Goal: Task Accomplishment & Management: Manage account settings

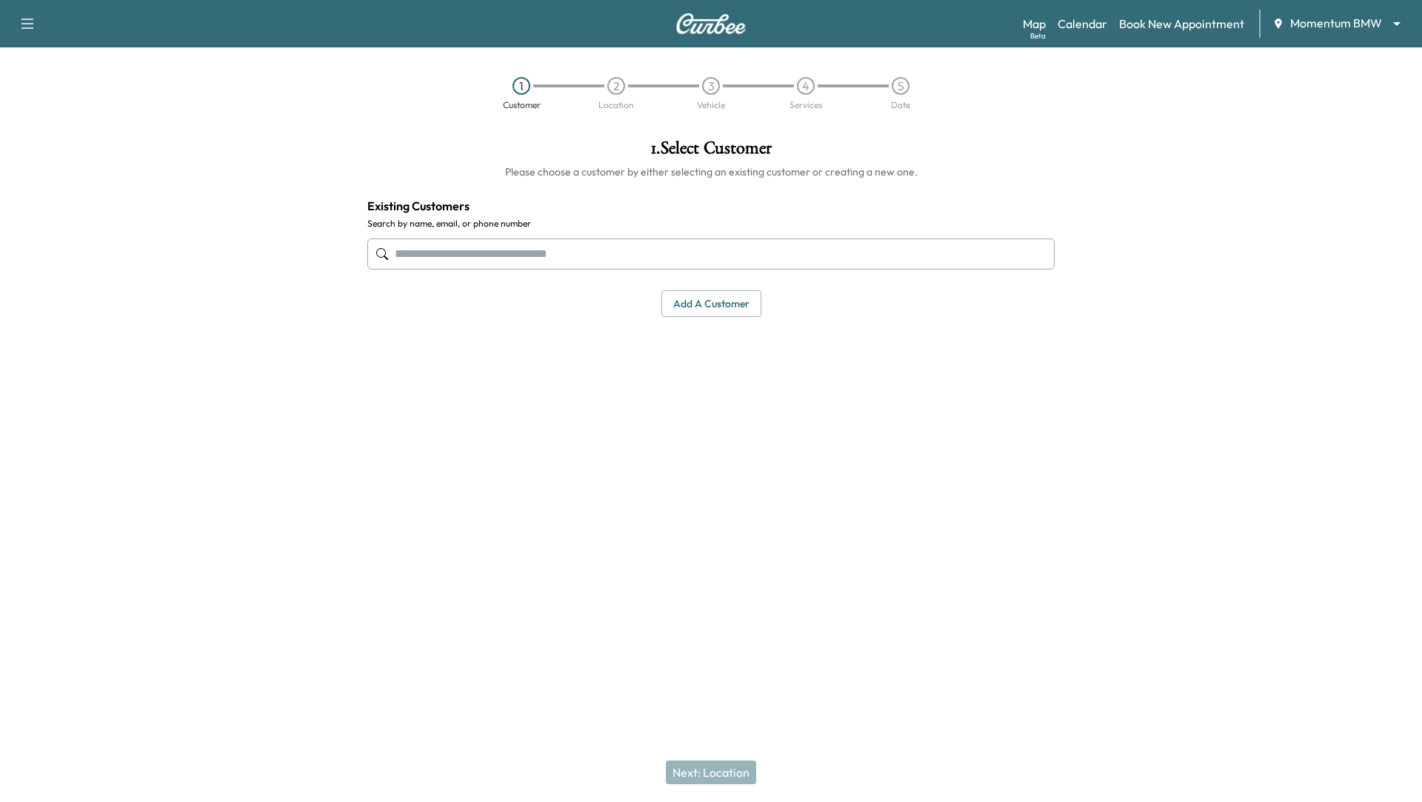
scroll to position [853, 0]
click at [1394, 19] on body "Support Log Out Map Beta Calendar Book New Appointment Momentum BMW ******** ​ …" at bounding box center [711, 401] width 1422 height 802
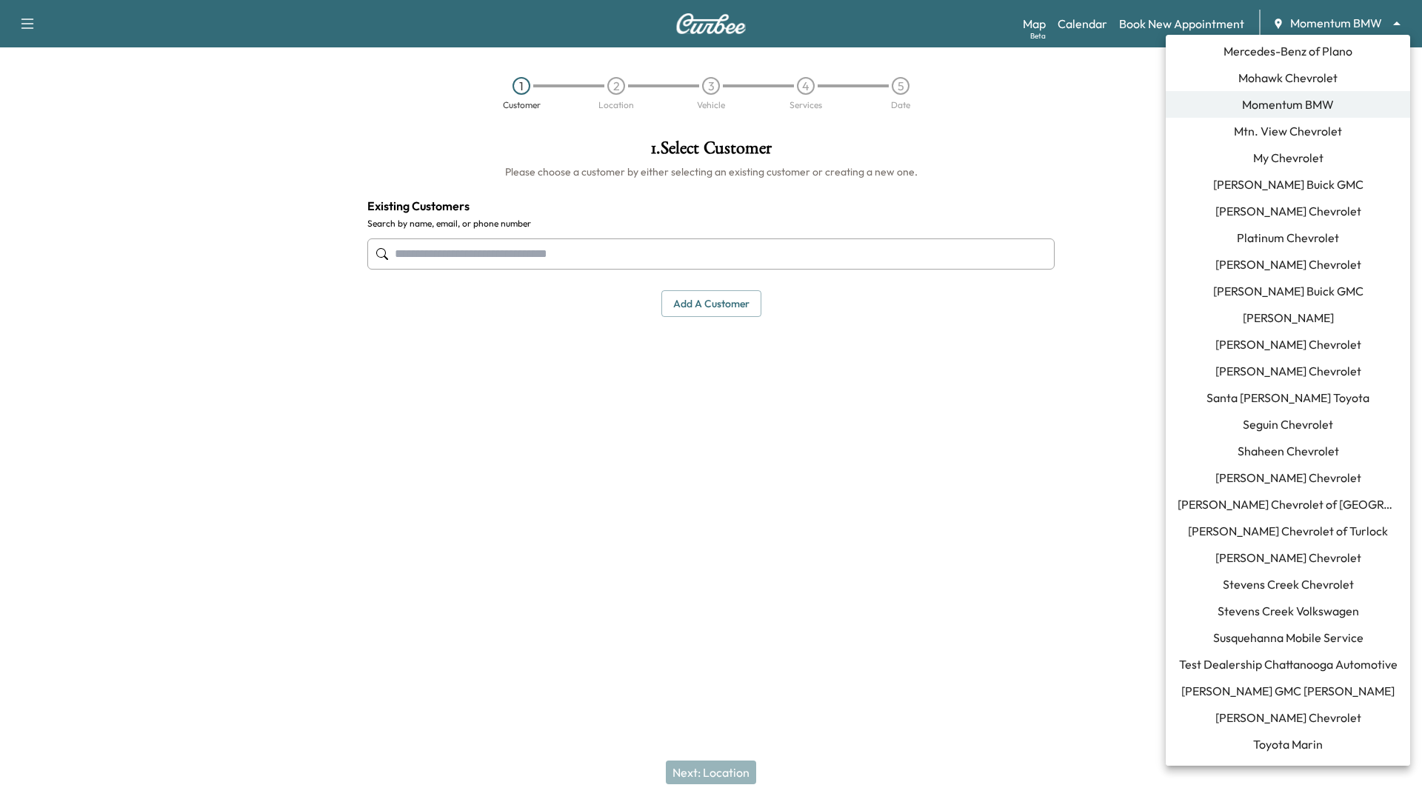
scroll to position [1228, 0]
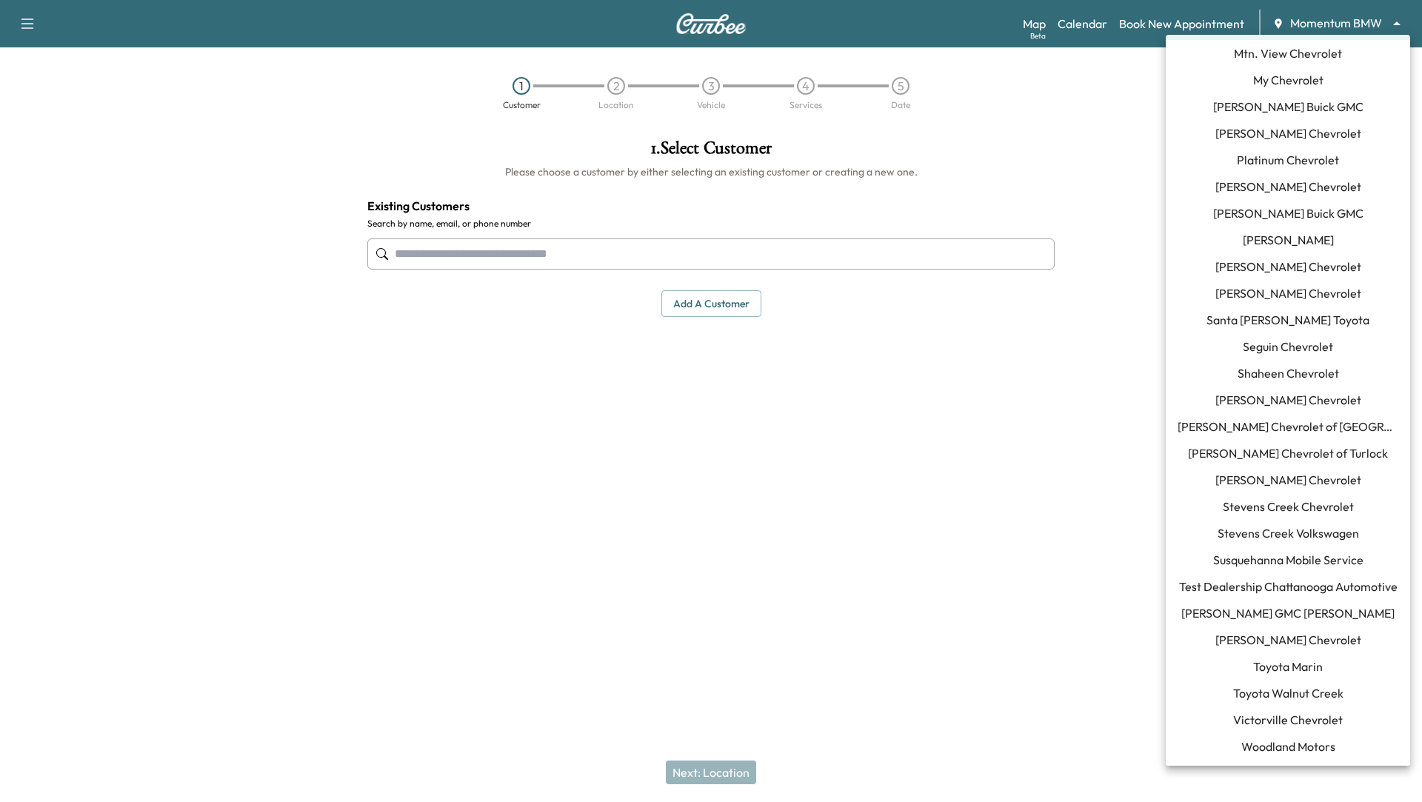
click at [1274, 691] on span "Toyota Walnut Creek" at bounding box center [1288, 694] width 110 height 18
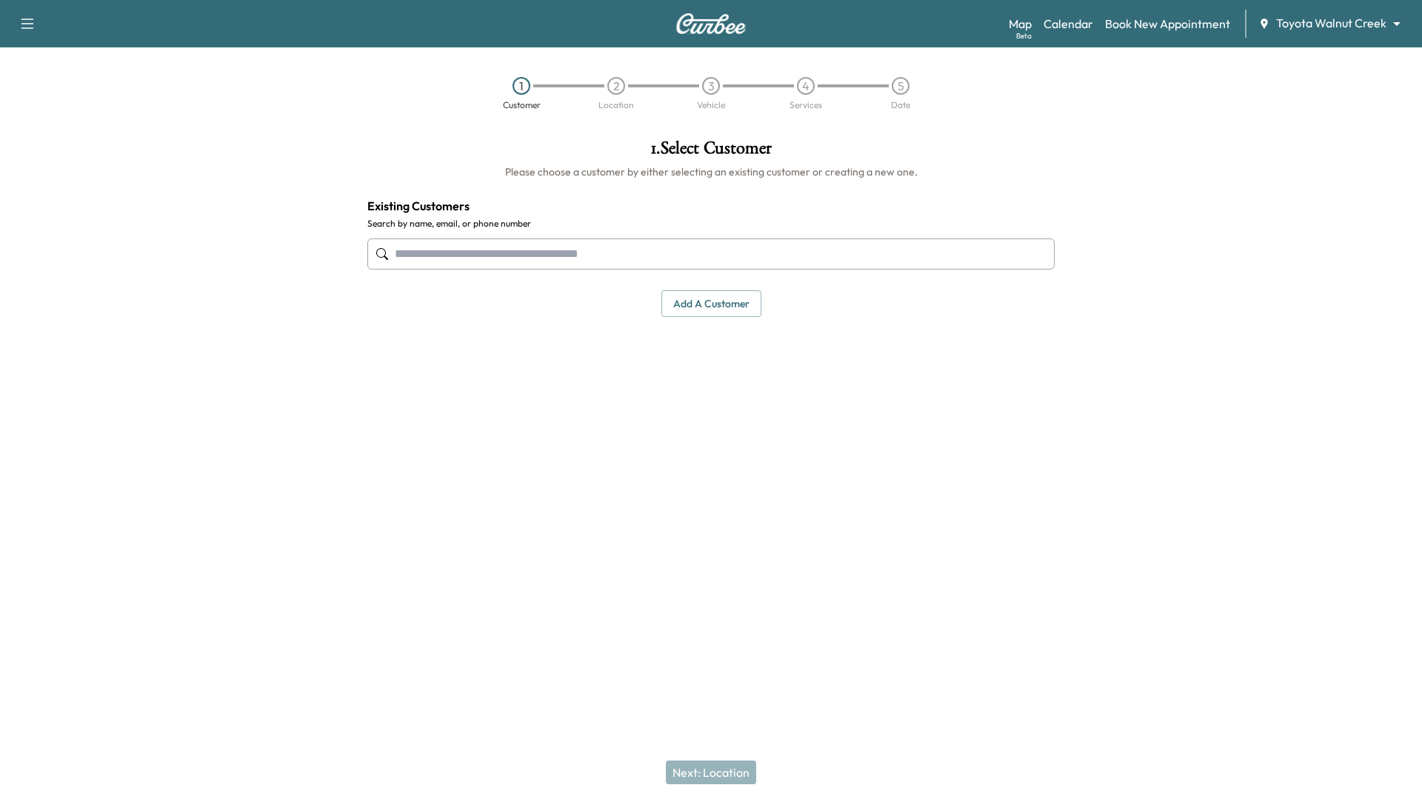
click at [1396, 21] on body "Support Log Out Map Beta Calendar Book New Appointment Toyota Walnut Creek ****…" at bounding box center [711, 401] width 1422 height 802
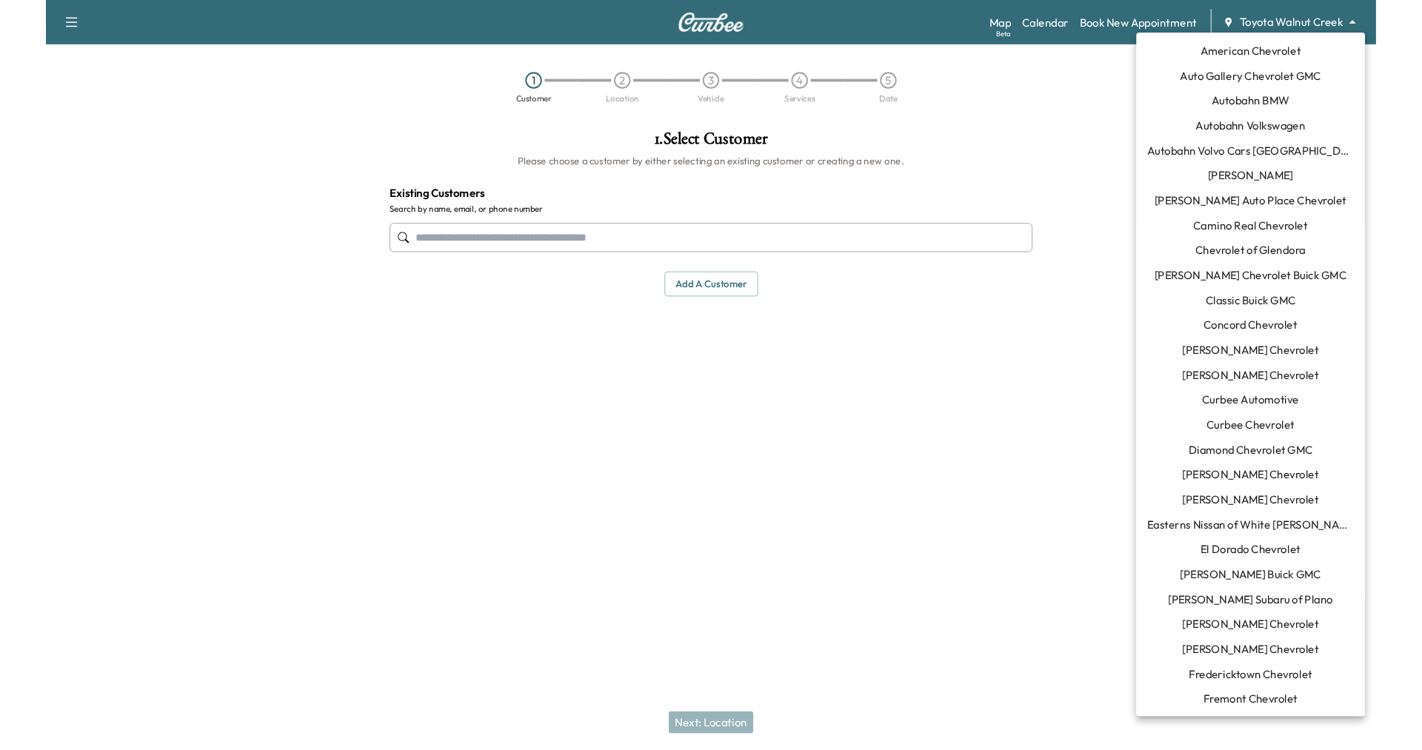
scroll to position [1254, 0]
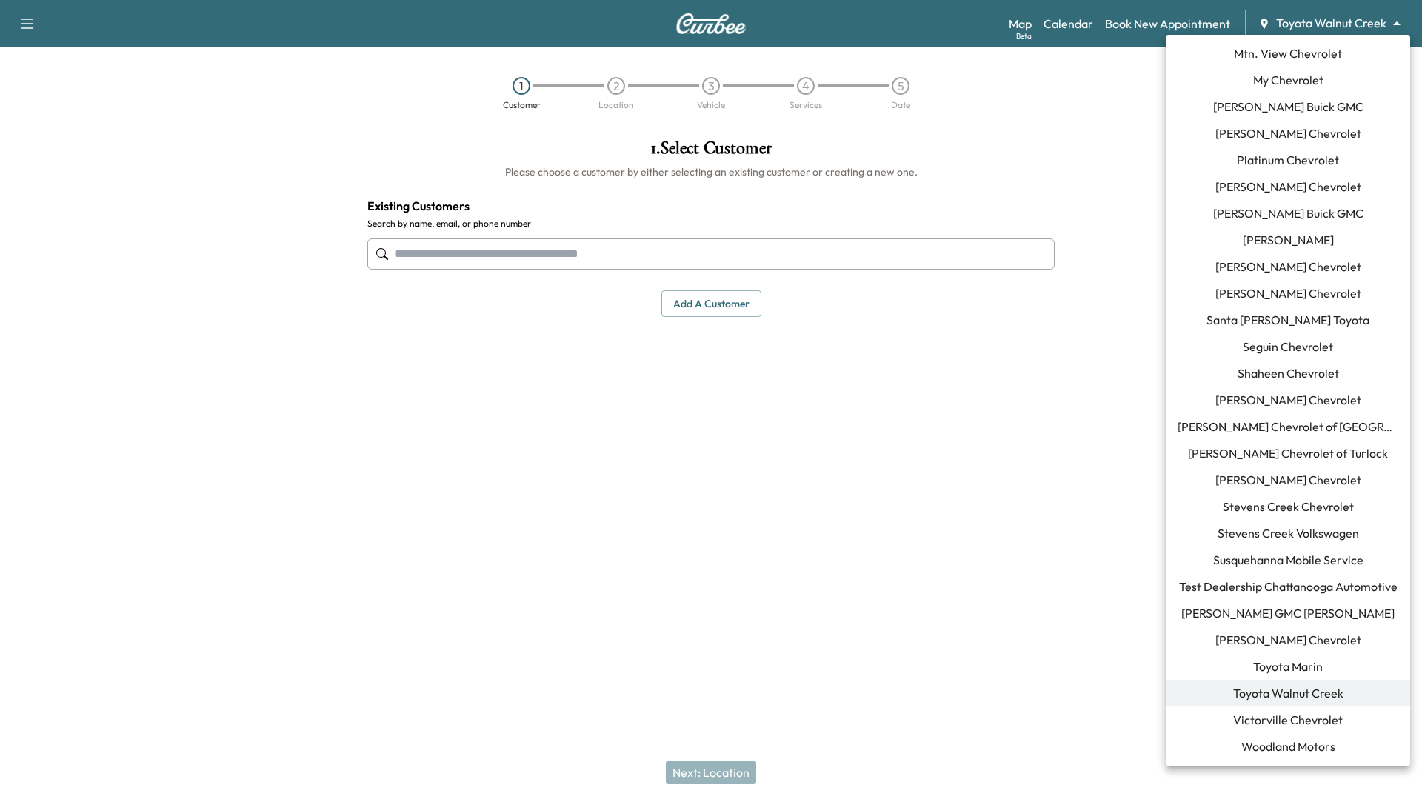
click at [1296, 609] on span "[PERSON_NAME] GMC [PERSON_NAME]" at bounding box center [1288, 614] width 213 height 18
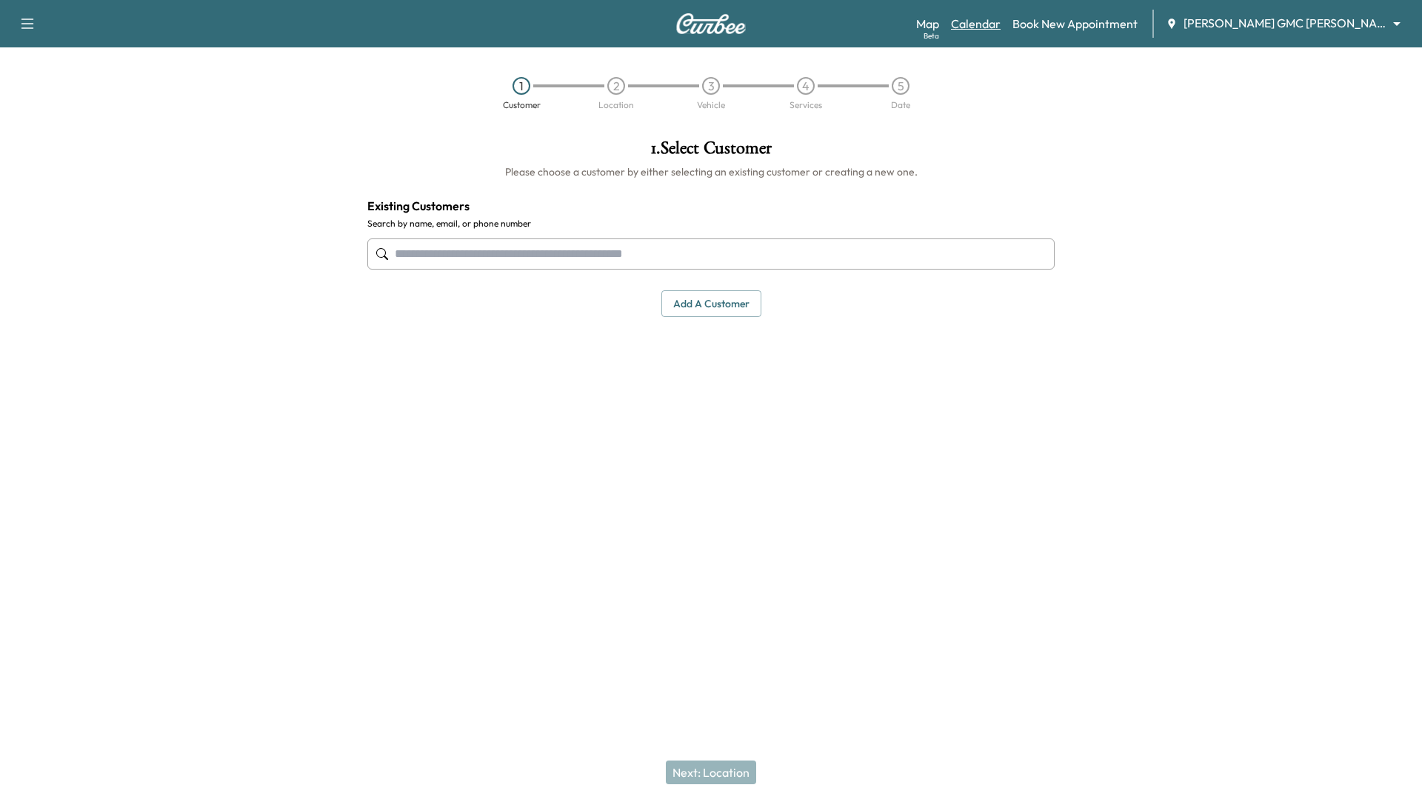
click at [1001, 28] on link "Calendar" at bounding box center [976, 24] width 50 height 18
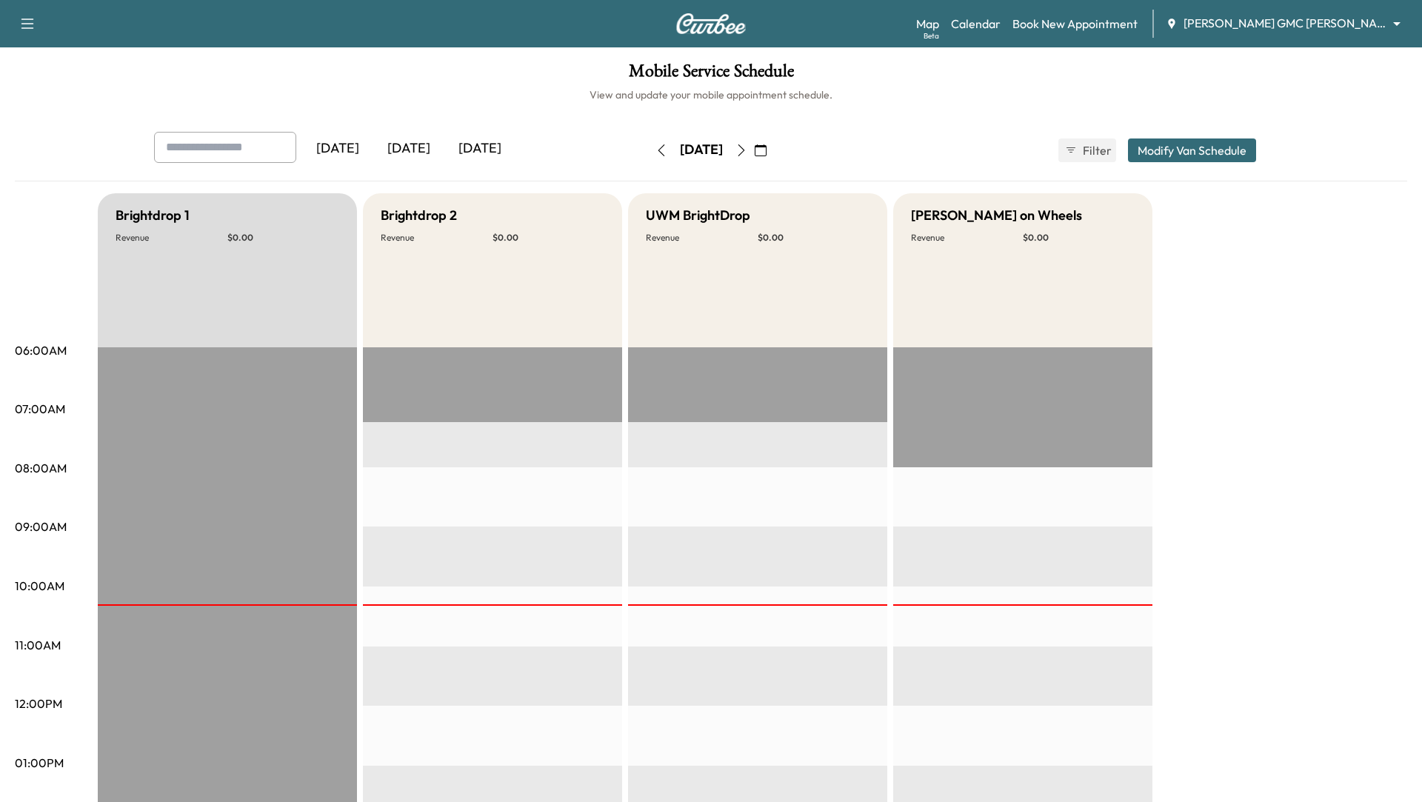
click at [747, 155] on icon "button" at bounding box center [742, 150] width 12 height 12
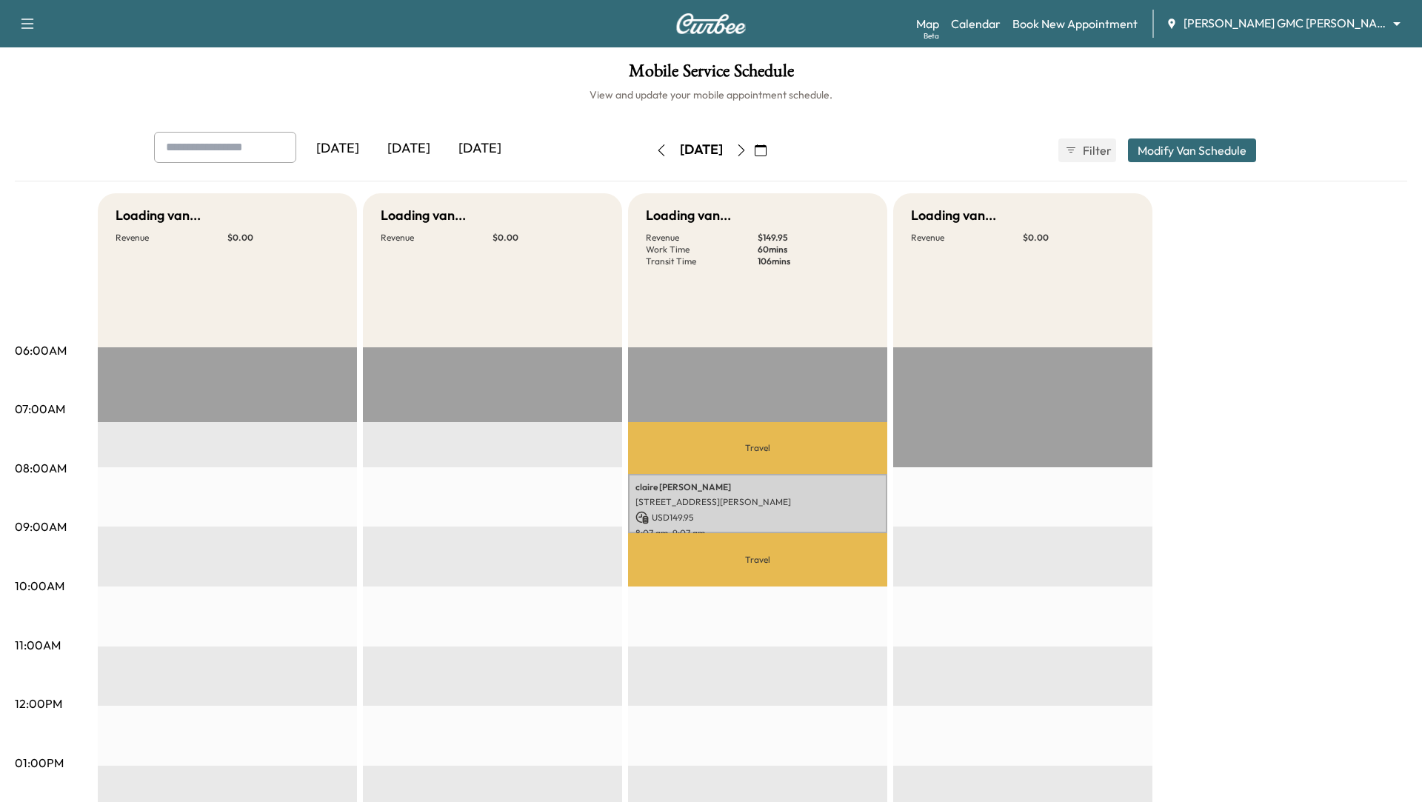
click at [747, 147] on icon "button" at bounding box center [742, 150] width 12 height 12
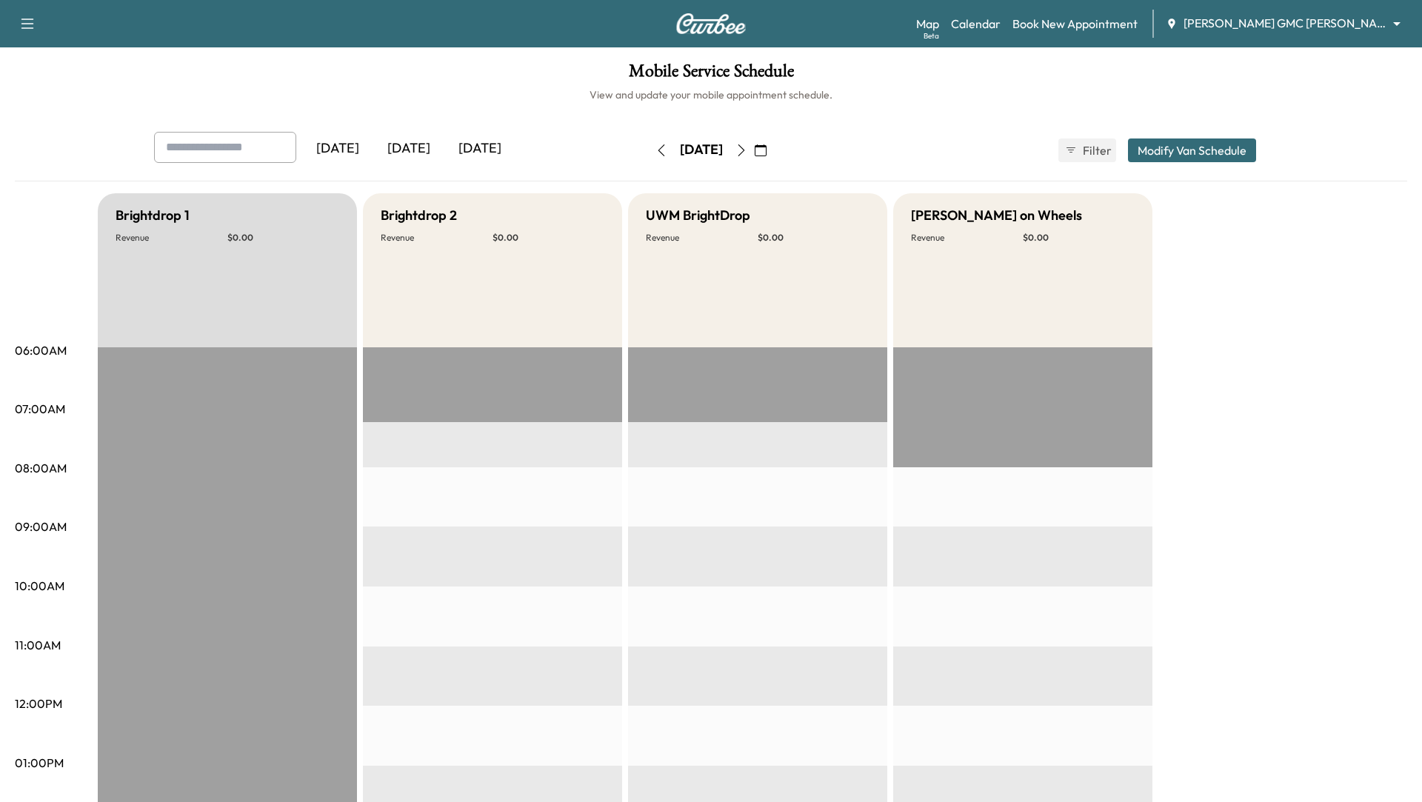
click at [659, 147] on icon "button" at bounding box center [662, 150] width 7 height 12
type input "****"
type input "*****"
type input "****"
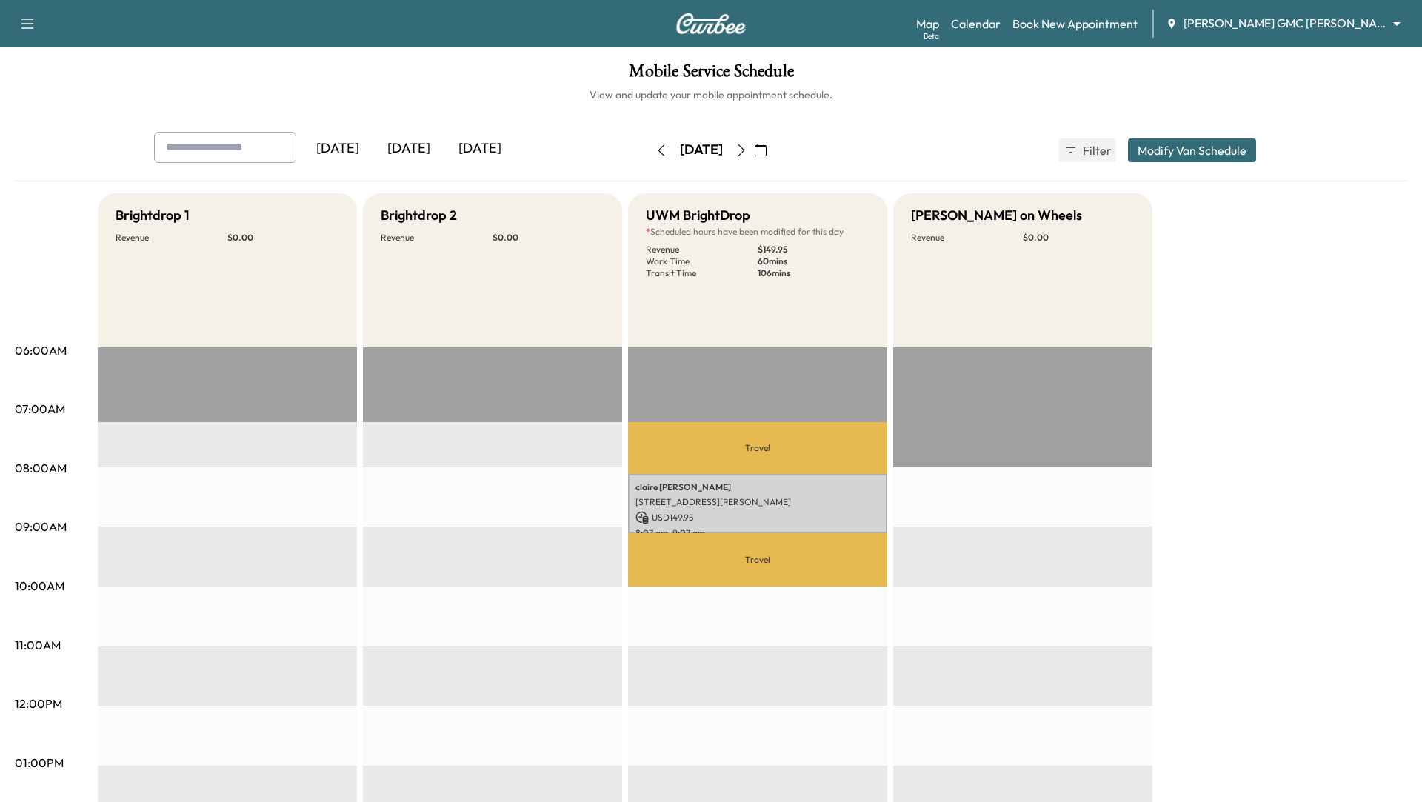
click at [1188, 151] on button "Modify Van Schedule" at bounding box center [1192, 151] width 128 height 24
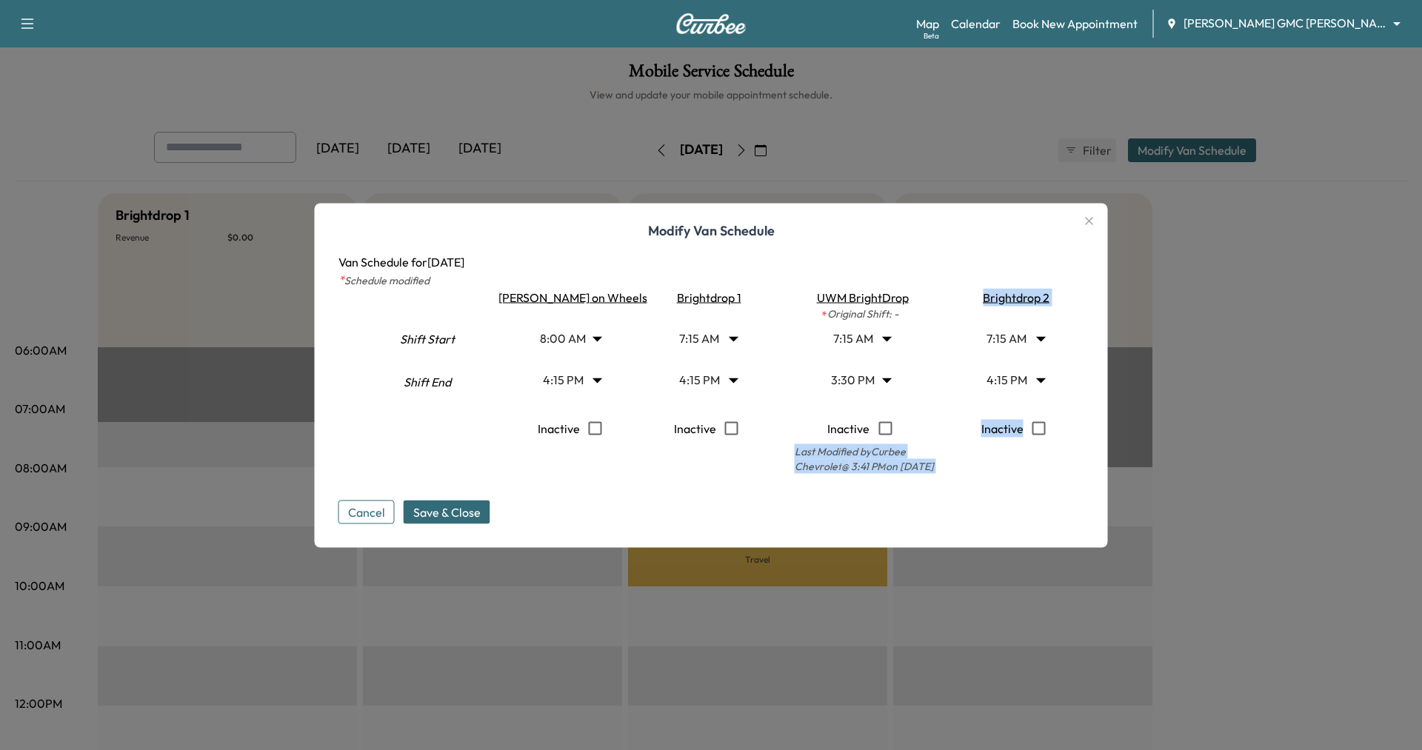
drag, startPoint x: 771, startPoint y: 454, endPoint x: 929, endPoint y: 480, distance: 159.9
click at [929, 480] on form "Shift Start Shift End [PERSON_NAME] on Wheels 8:00 AM * Start 4:15 PM ***** Sta…" at bounding box center [712, 406] width 746 height 236
click at [991, 507] on div "Cancel Save & Close" at bounding box center [712, 499] width 746 height 47
click at [1081, 218] on icon "button" at bounding box center [1090, 221] width 18 height 18
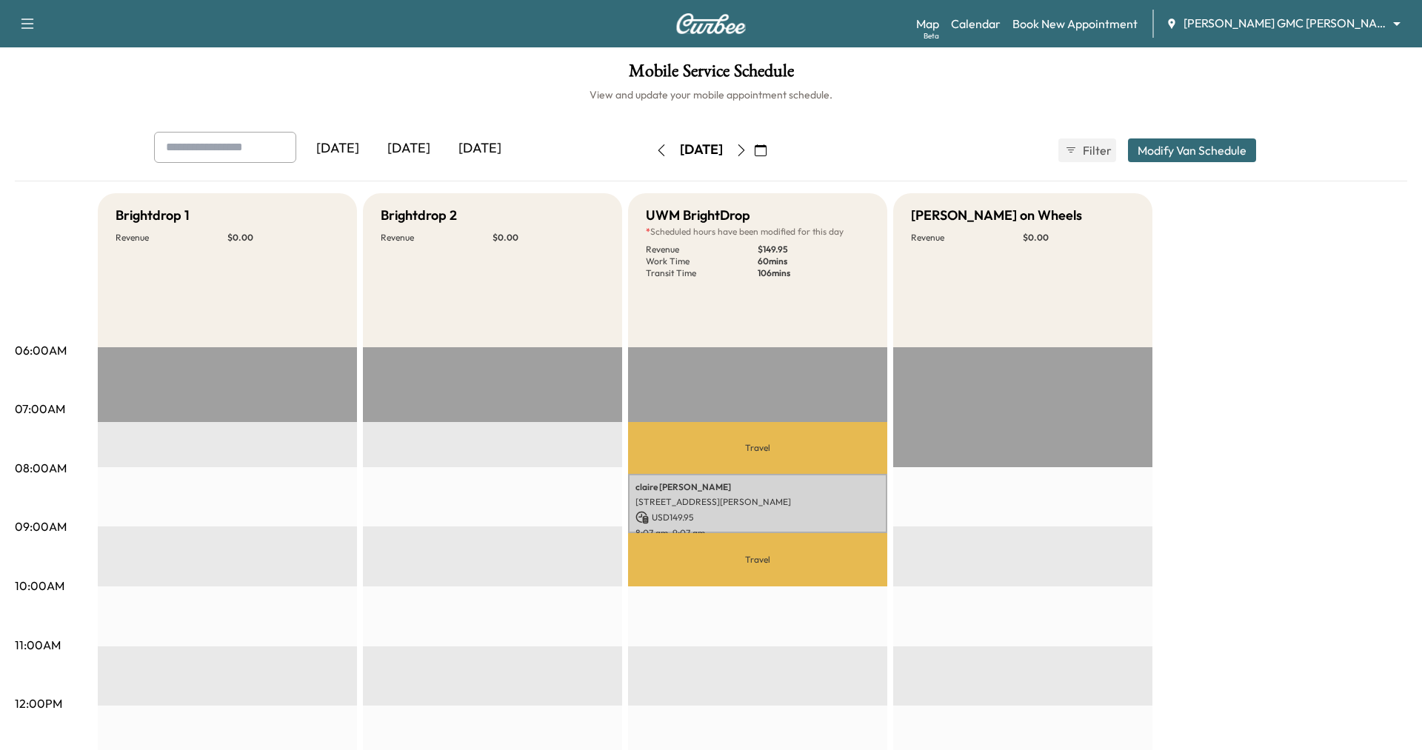
click at [1192, 148] on button "Modify Van Schedule" at bounding box center [1192, 151] width 128 height 24
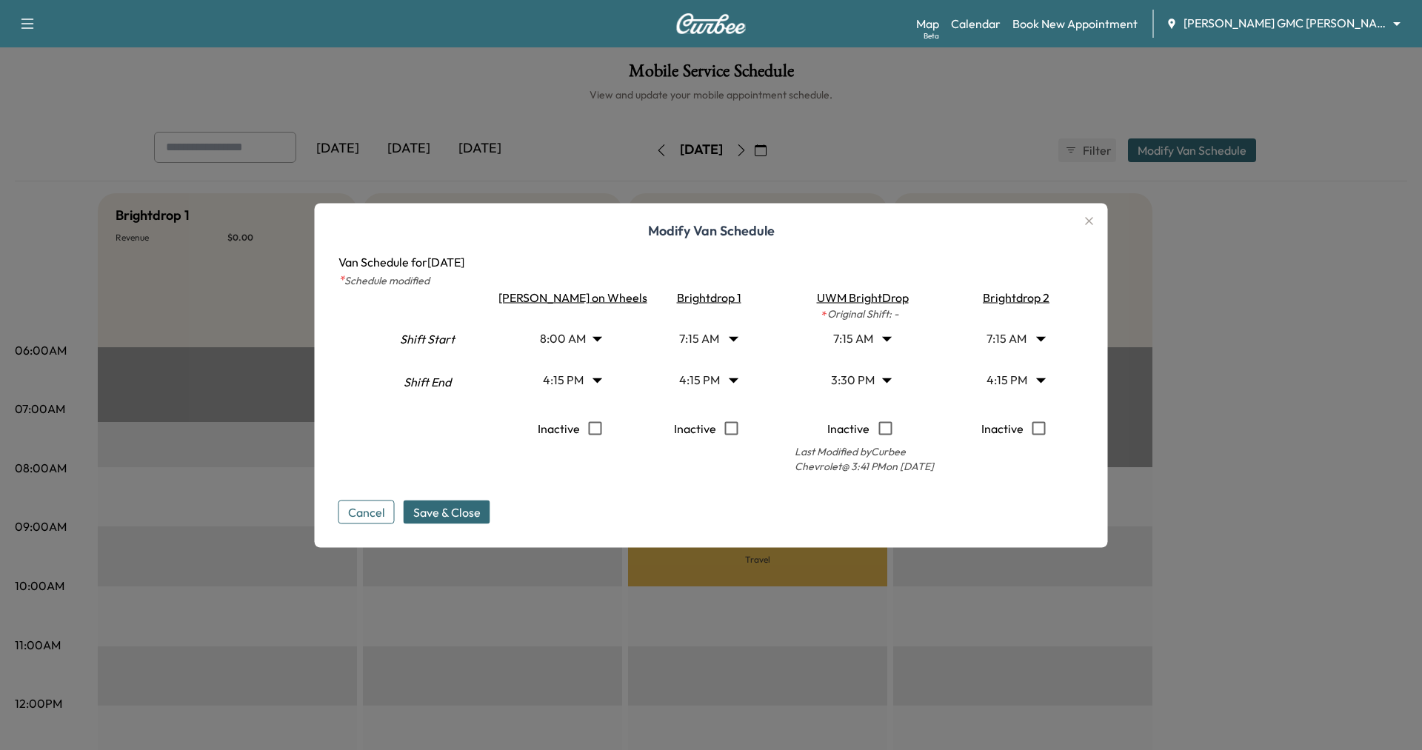
click at [1085, 219] on icon "button" at bounding box center [1089, 221] width 8 height 8
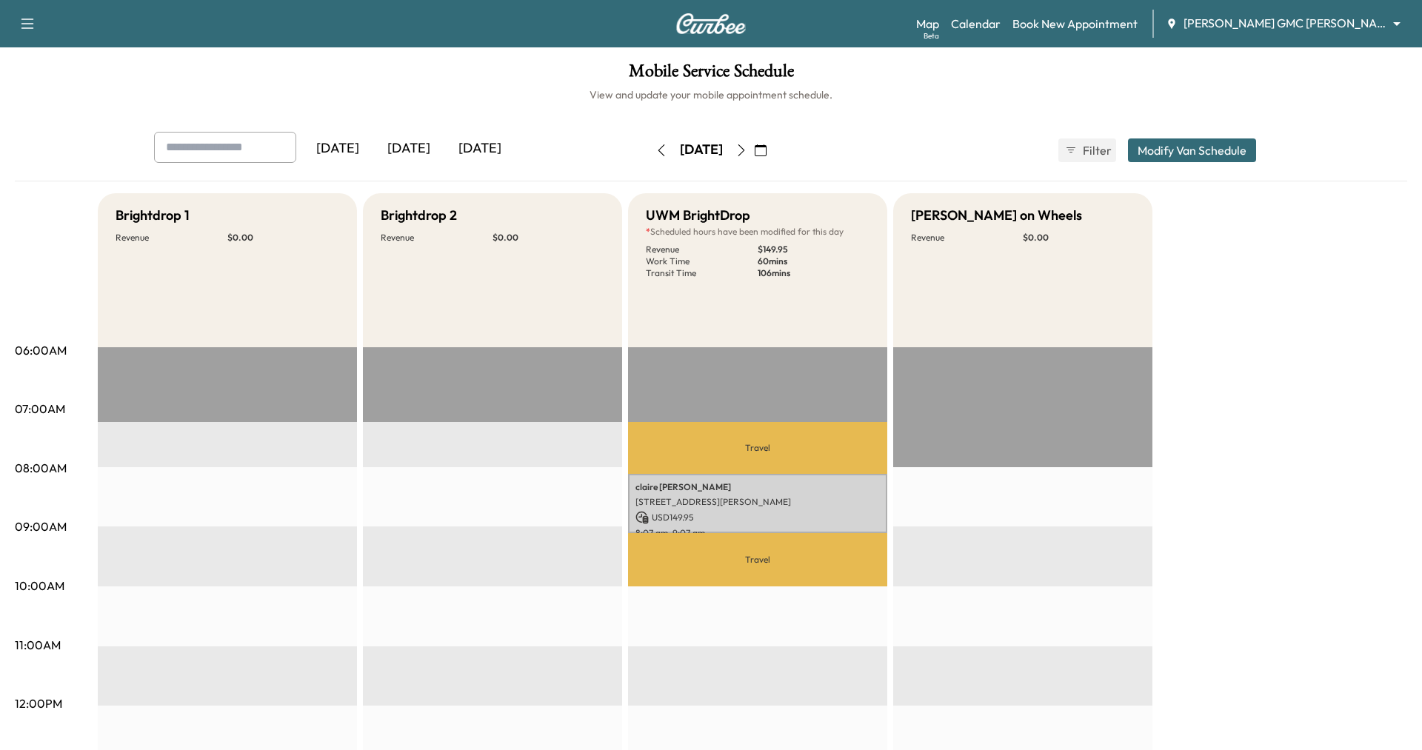
click at [767, 152] on icon "button" at bounding box center [761, 150] width 12 height 12
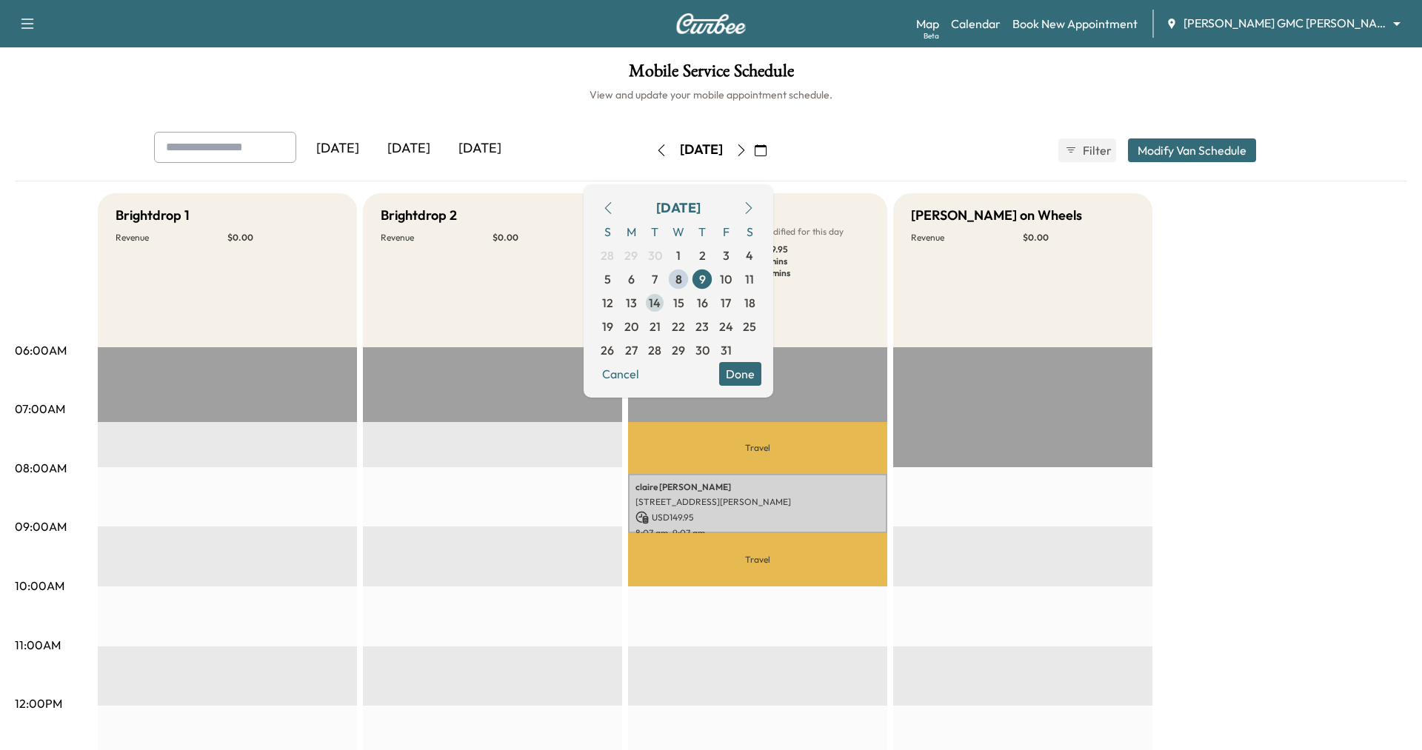
click at [661, 305] on span "14" at bounding box center [655, 303] width 12 height 18
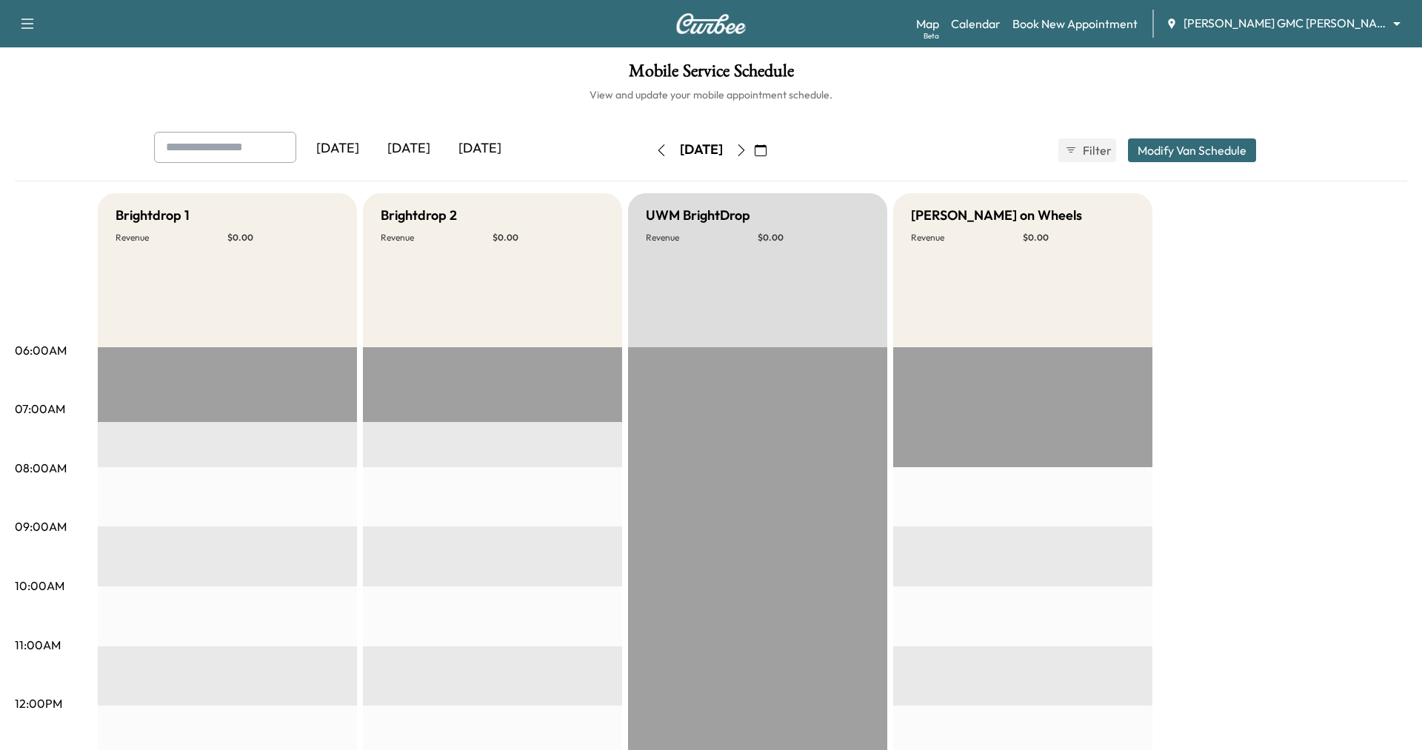
click at [1218, 150] on button "Modify Van Schedule" at bounding box center [1192, 151] width 128 height 24
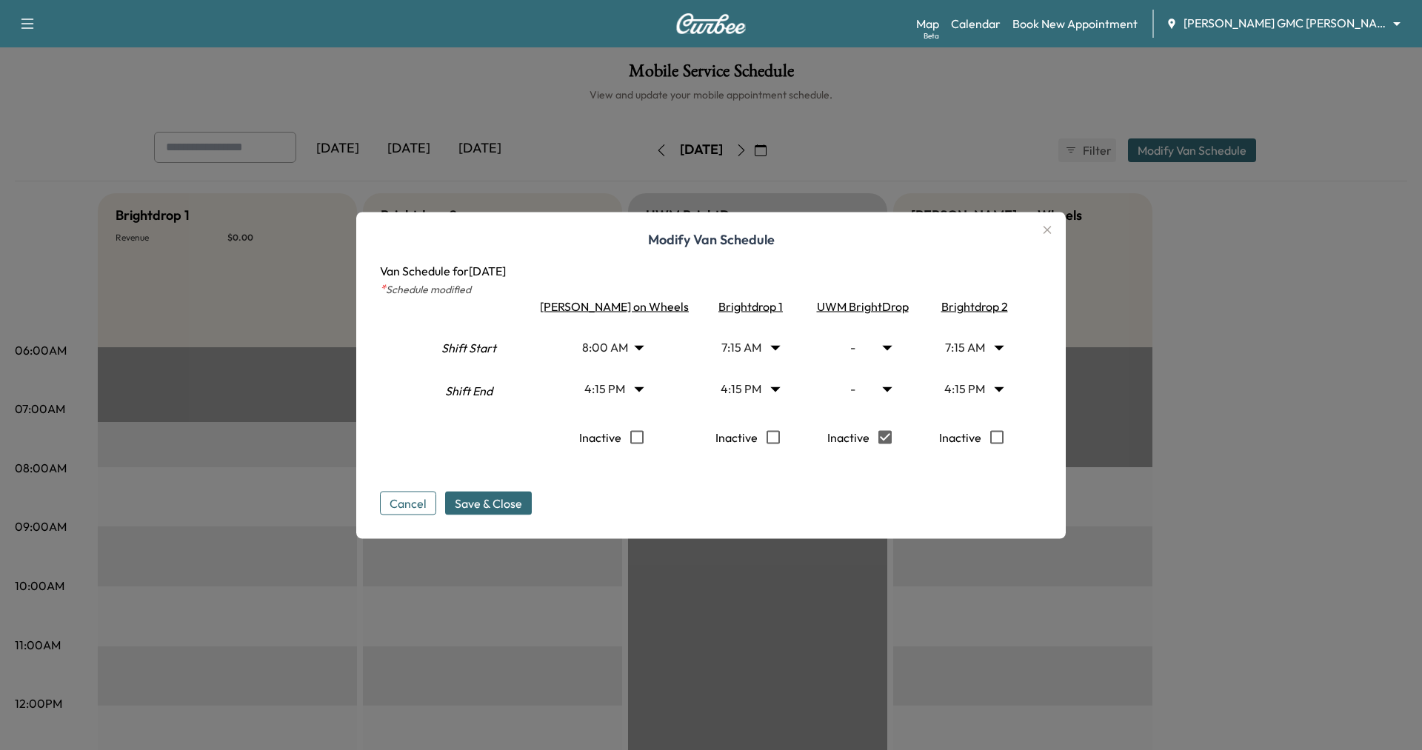
type input "*"
click at [861, 343] on body "Support Log Out Map Beta Calendar Book New Appointment [PERSON_NAME] GMC [PERSO…" at bounding box center [711, 375] width 1422 height 750
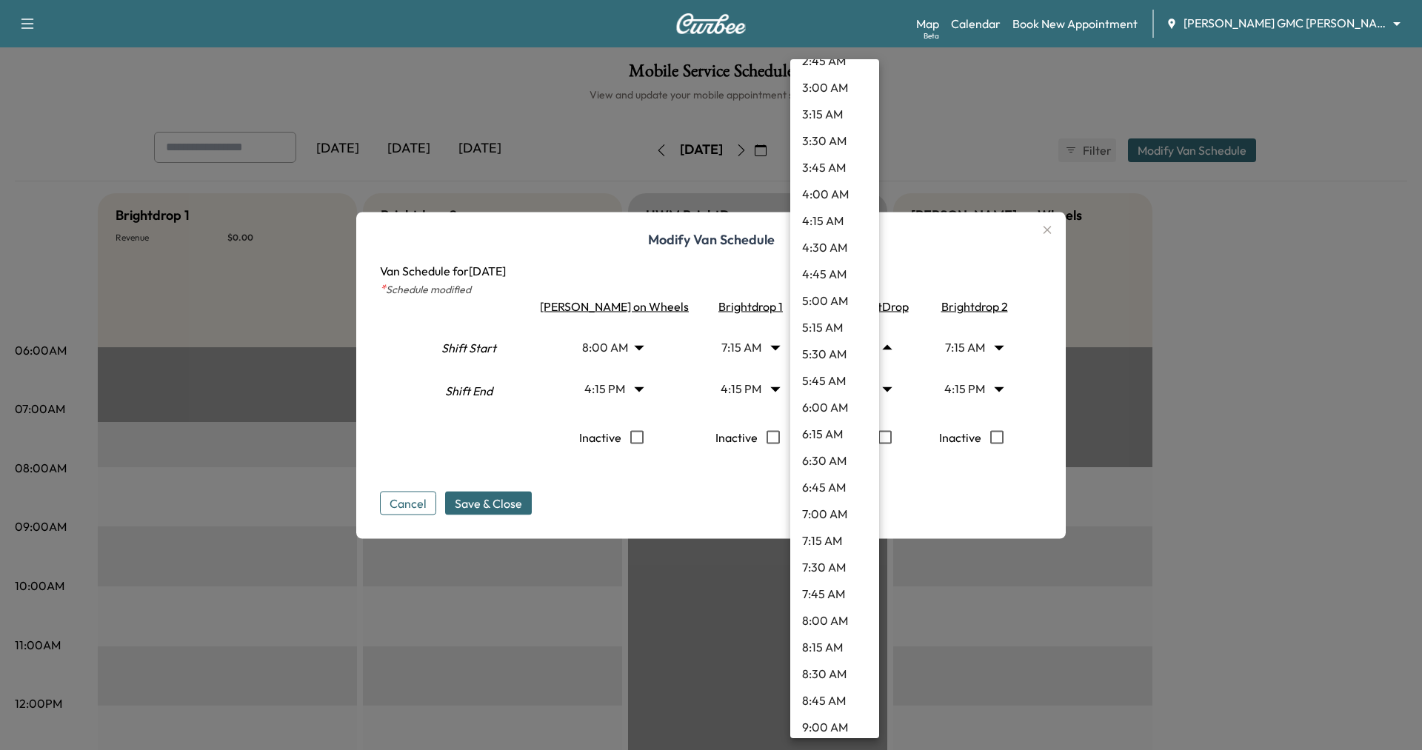
scroll to position [484, 0]
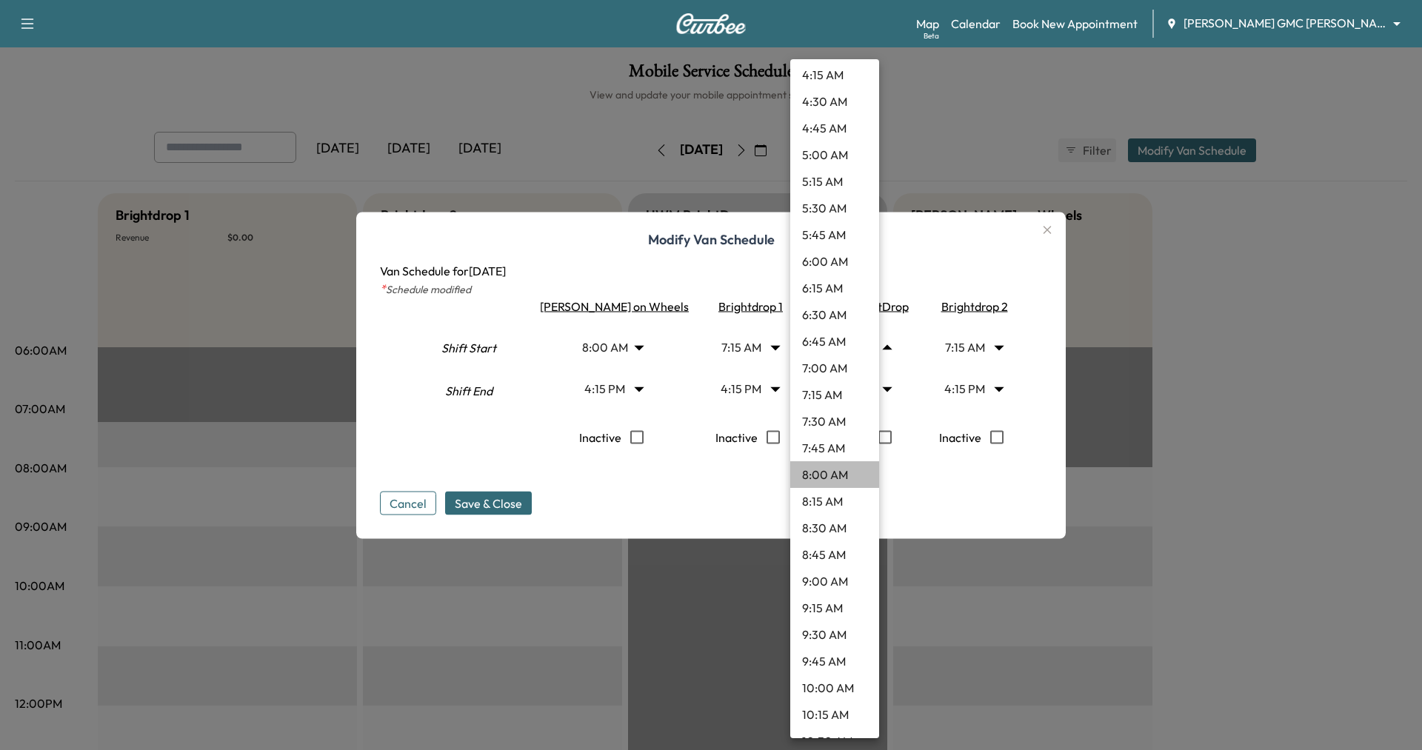
click at [833, 479] on li "8:00 AM" at bounding box center [834, 475] width 89 height 27
type input "*"
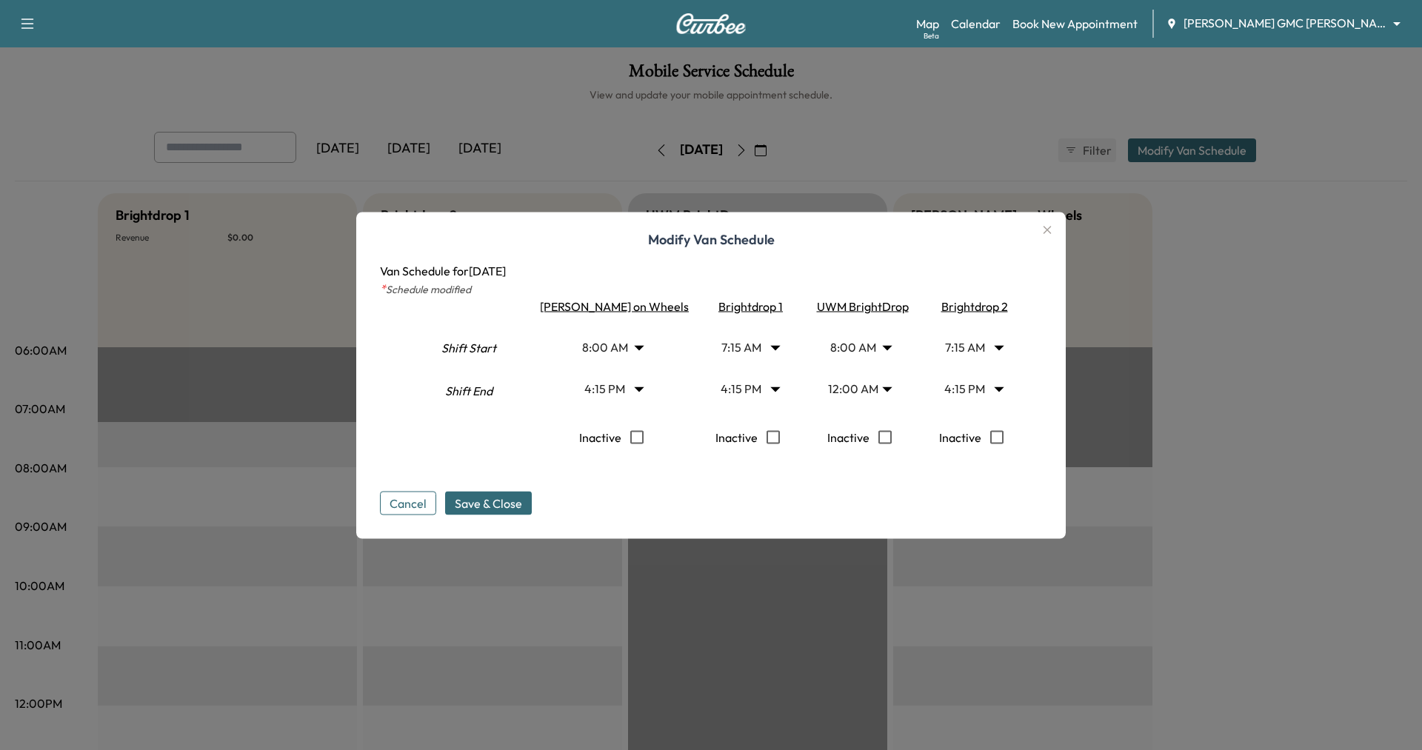
click at [862, 393] on body "Support Log Out Map Beta Calendar Book New Appointment [PERSON_NAME] GMC [PERSO…" at bounding box center [711, 375] width 1422 height 750
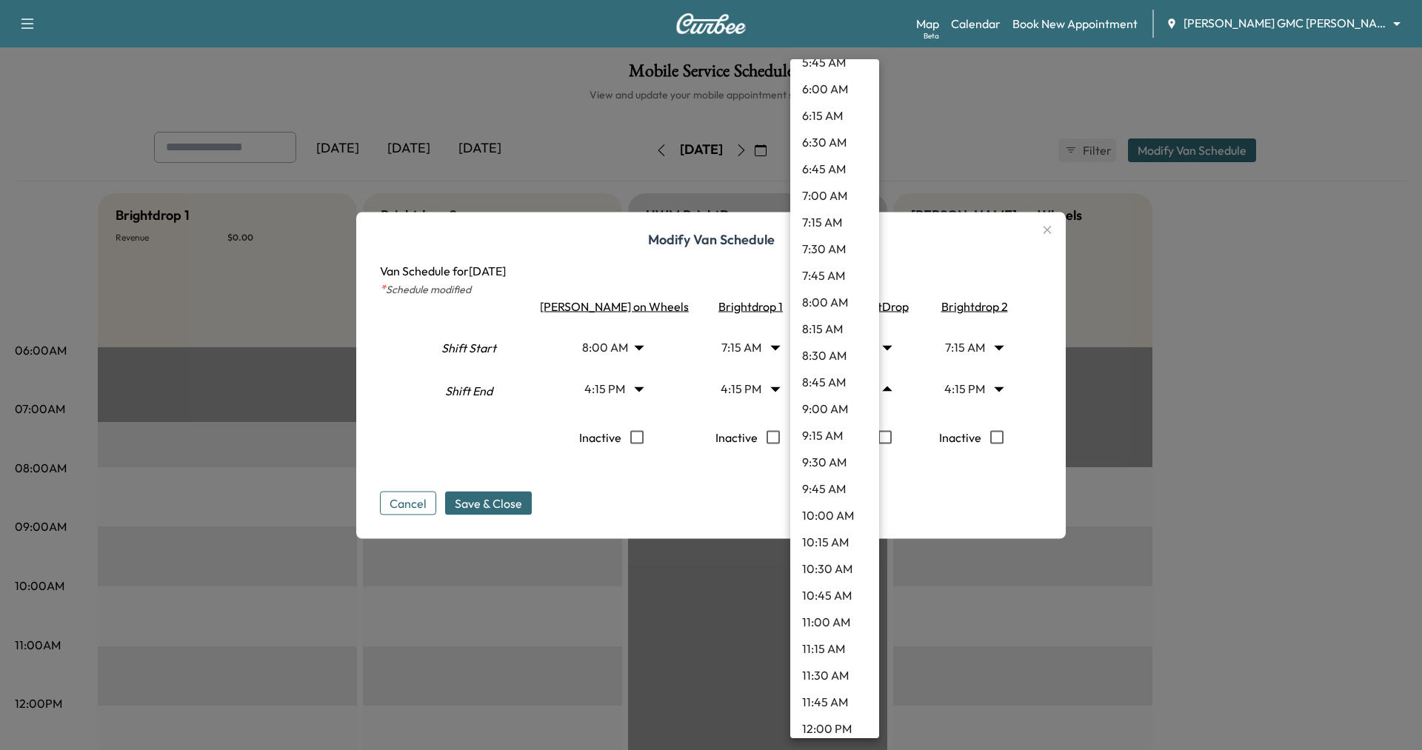
scroll to position [703, 0]
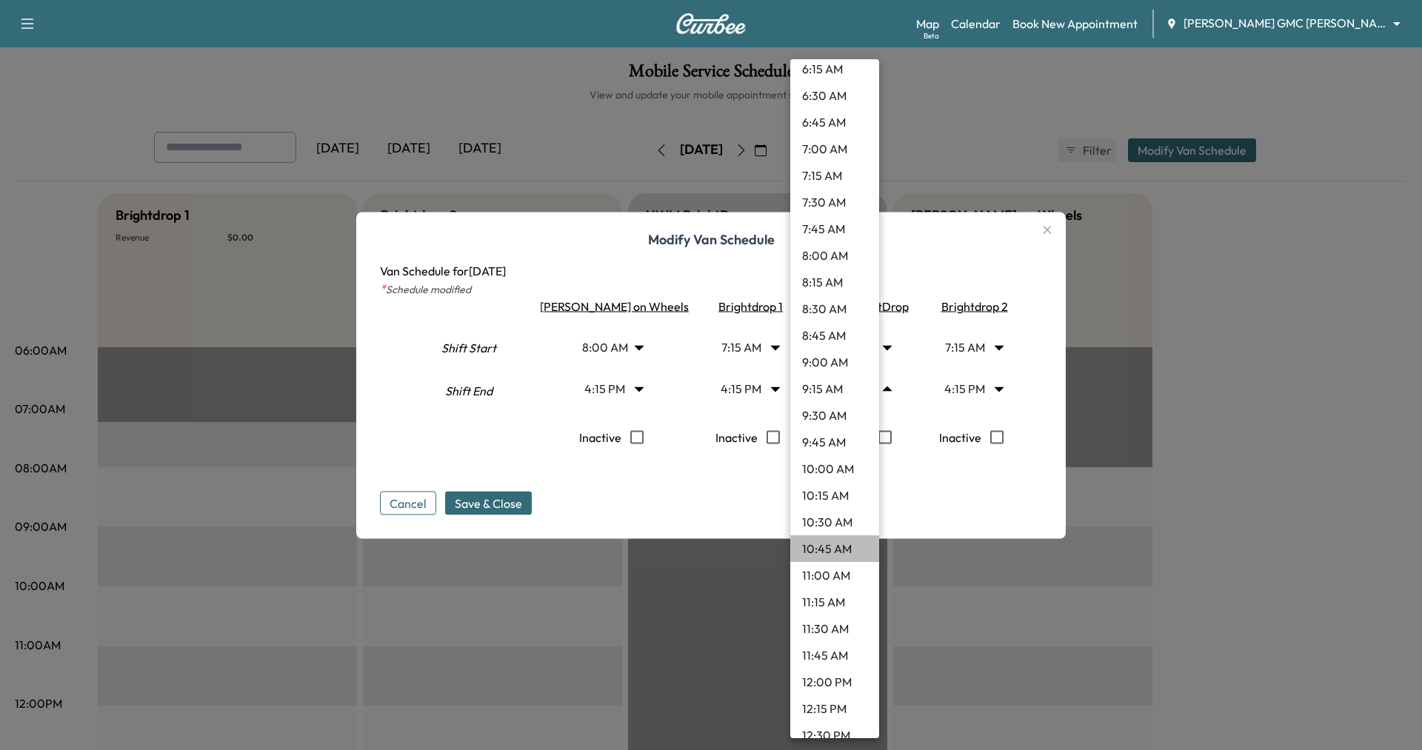
click at [839, 548] on li "10:45 AM" at bounding box center [834, 549] width 89 height 27
type input "*****"
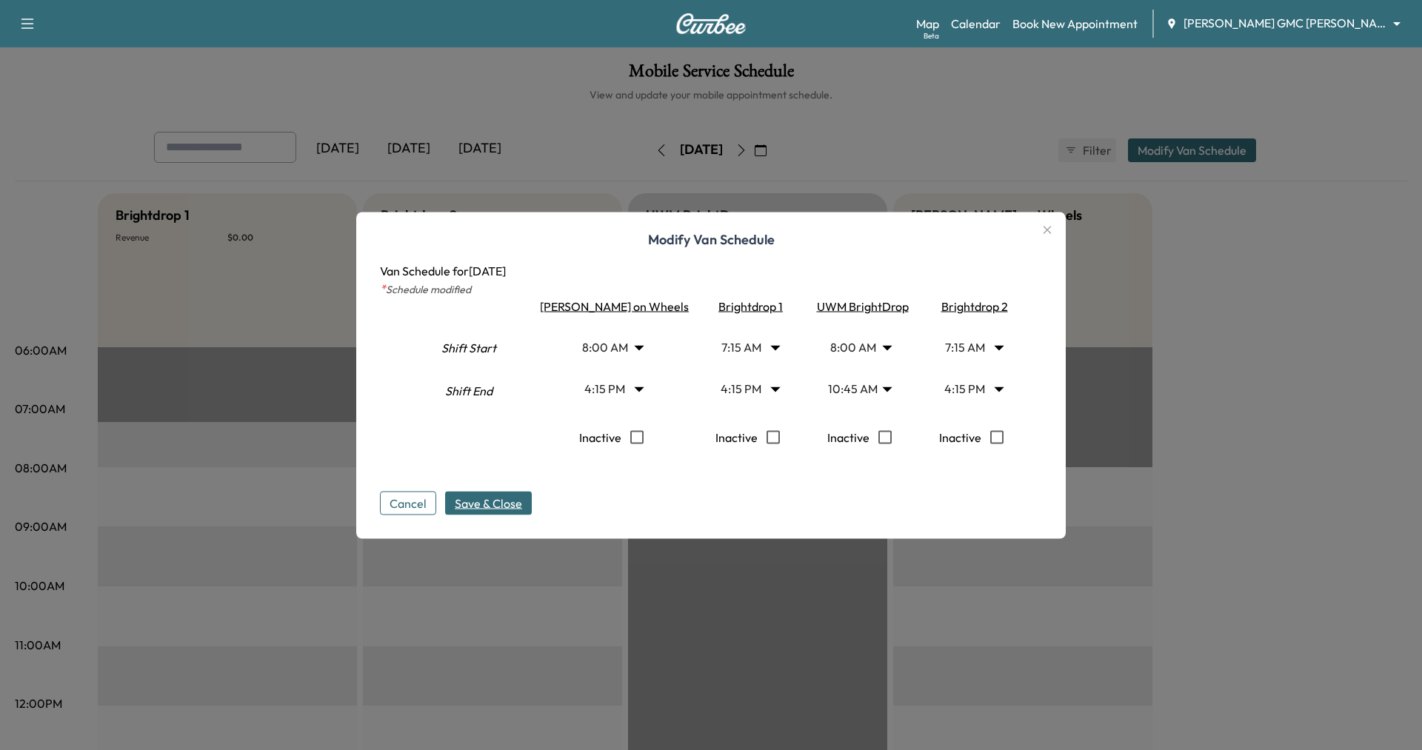
click at [522, 499] on span "Save & Close" at bounding box center [488, 503] width 67 height 18
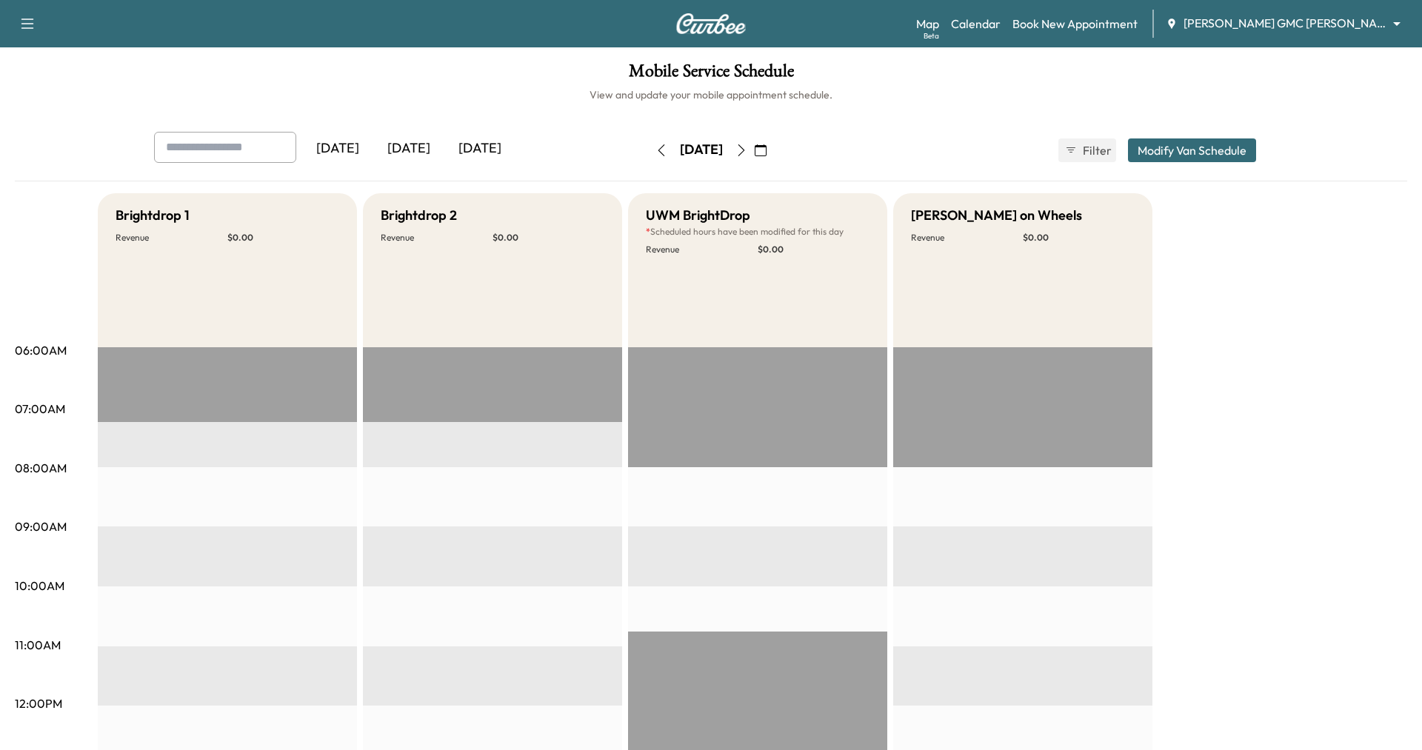
click at [767, 149] on icon "button" at bounding box center [761, 150] width 12 height 12
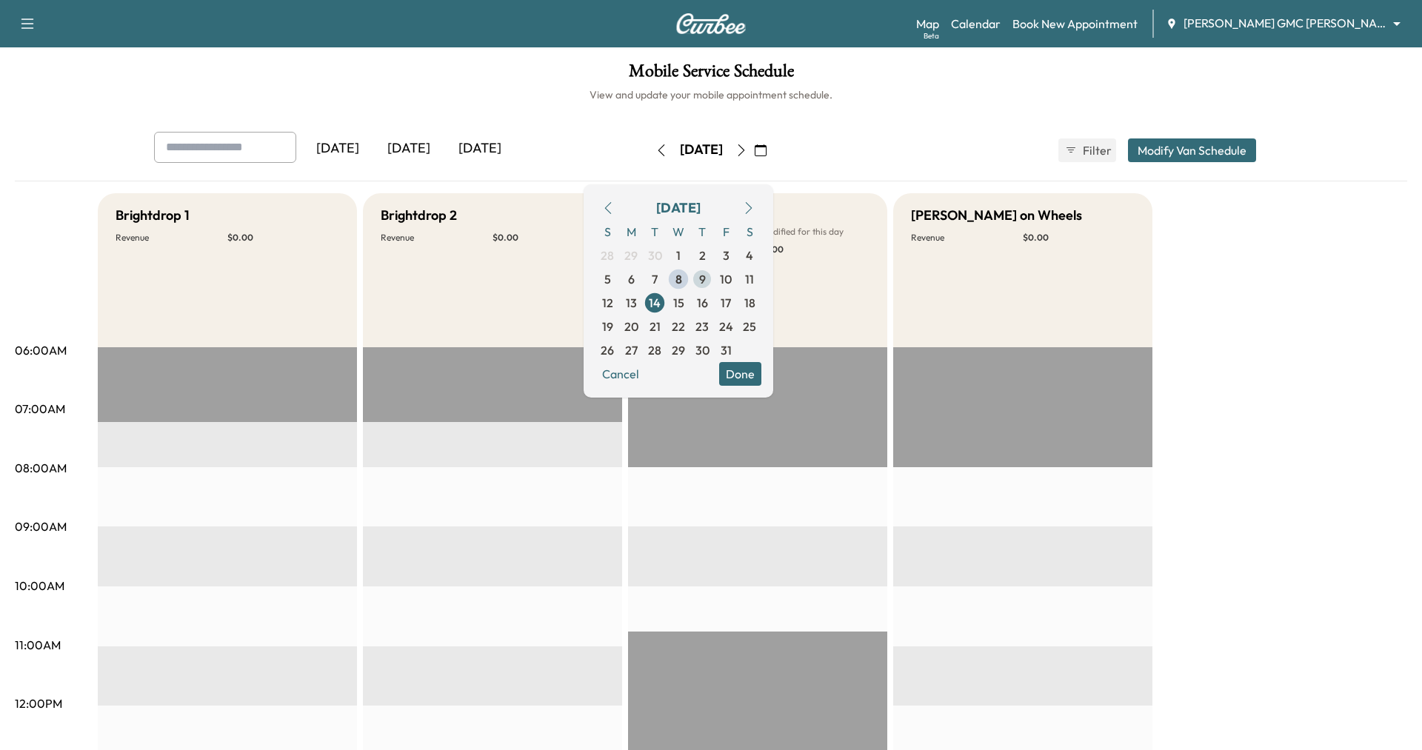
click at [706, 277] on span "9" at bounding box center [702, 279] width 7 height 18
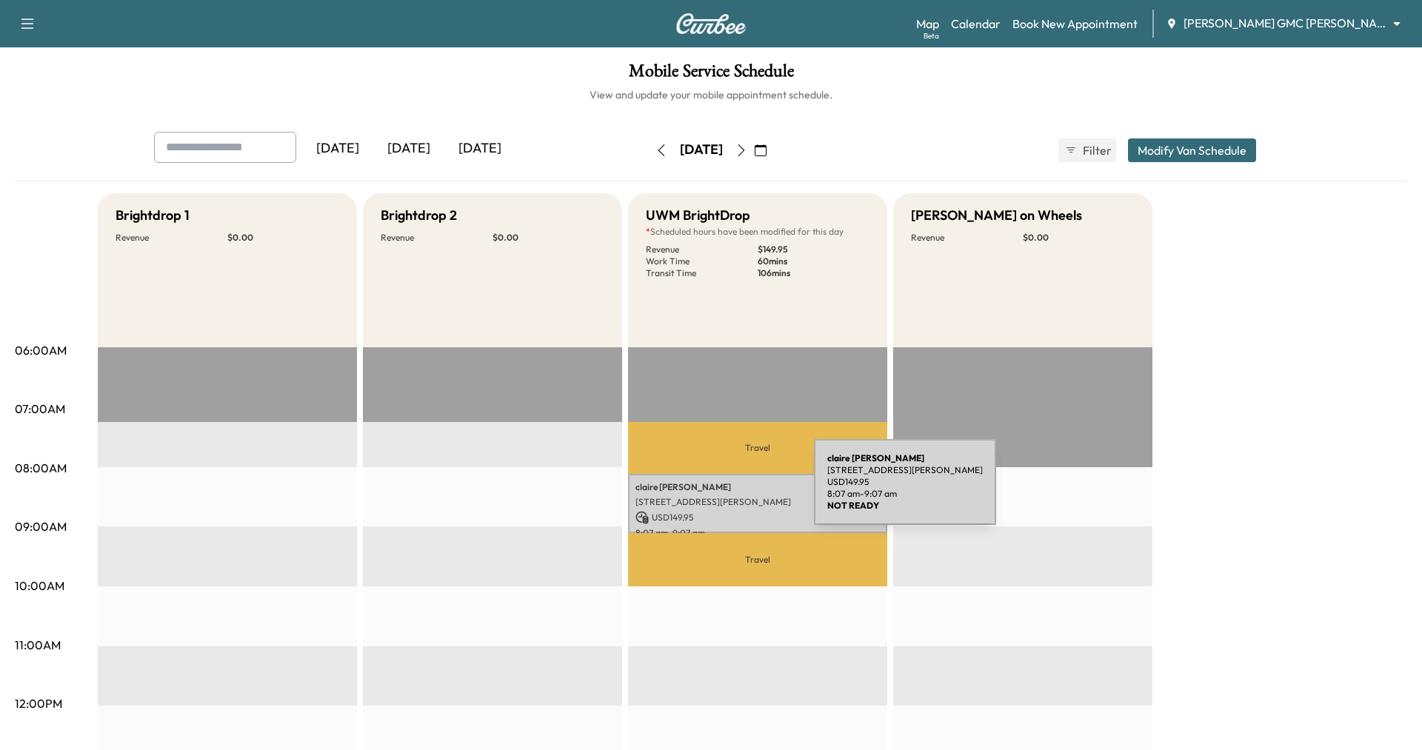
click at [703, 492] on p "[PERSON_NAME]" at bounding box center [758, 488] width 244 height 12
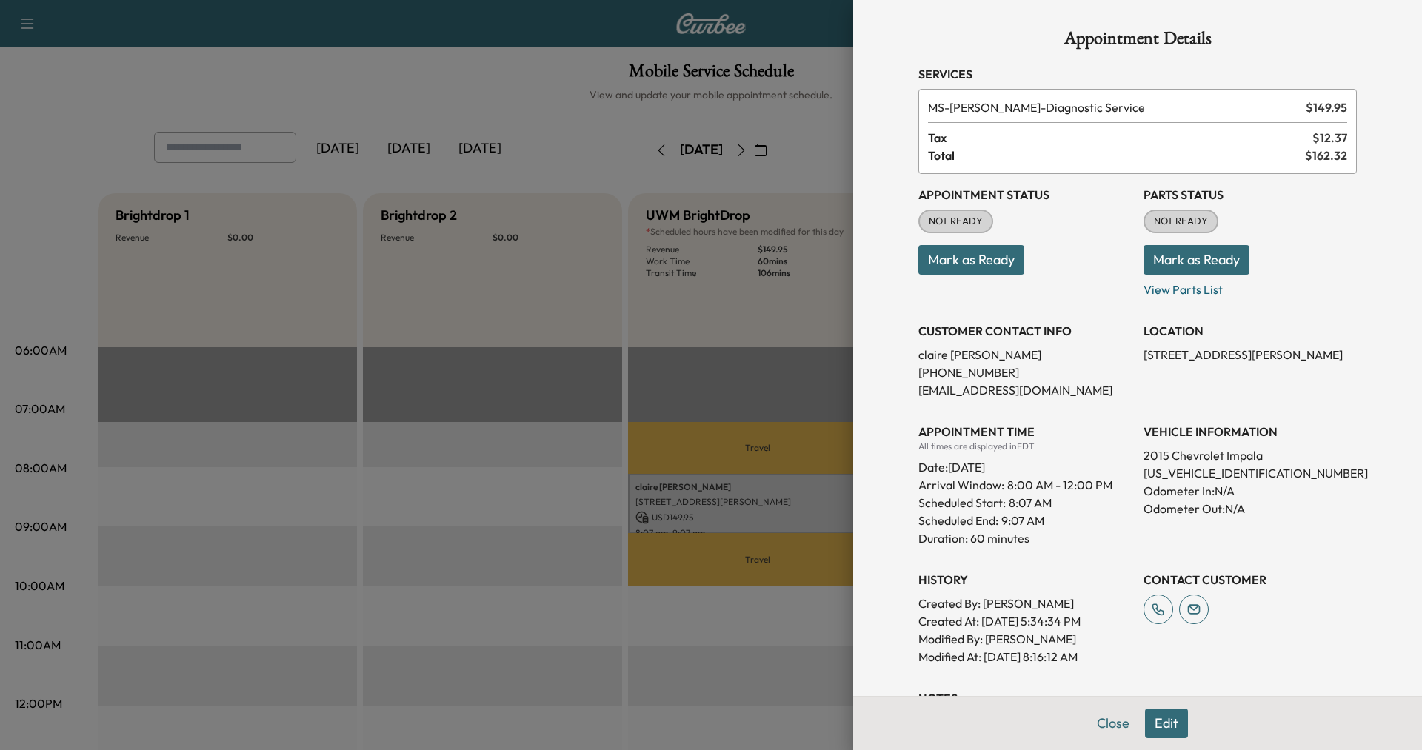
click at [1179, 723] on button "Edit" at bounding box center [1166, 724] width 43 height 30
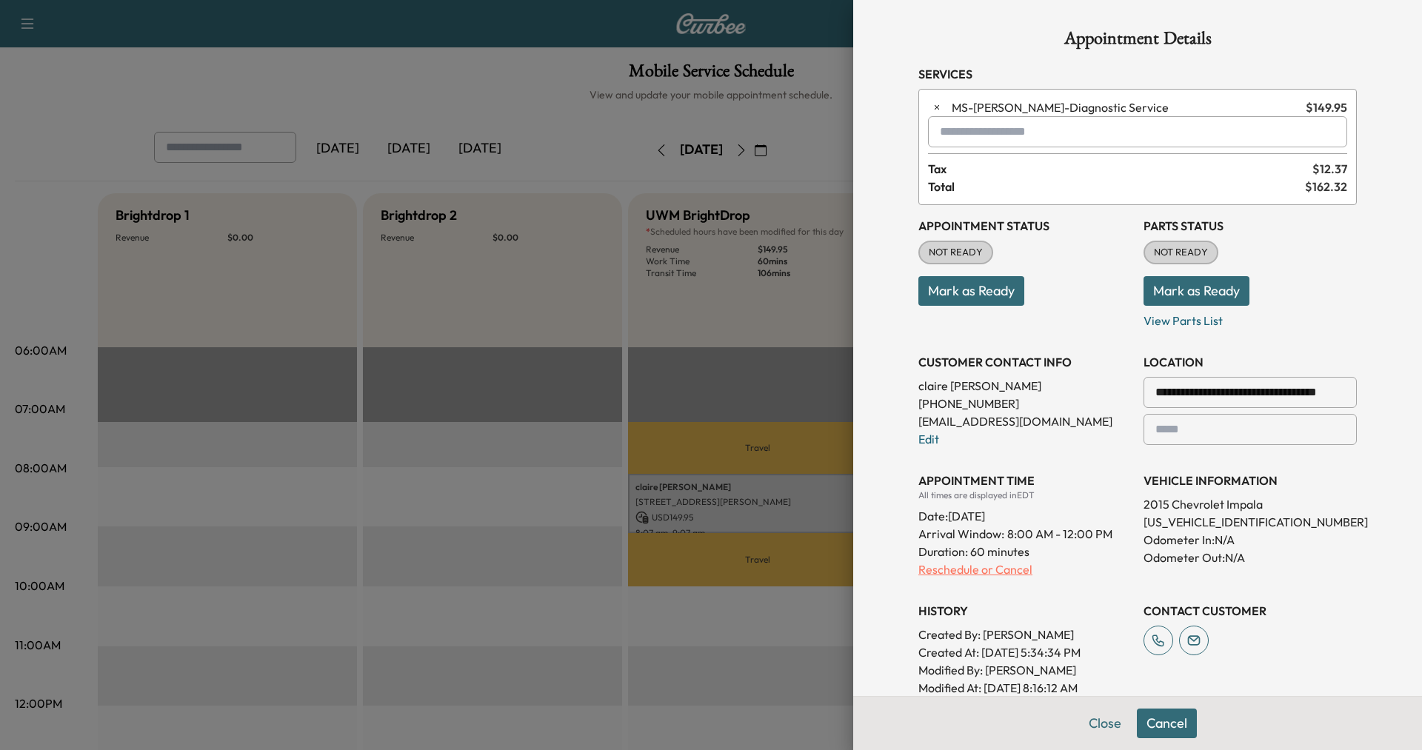
click at [959, 570] on p "Reschedule or Cancel" at bounding box center [1025, 570] width 213 height 18
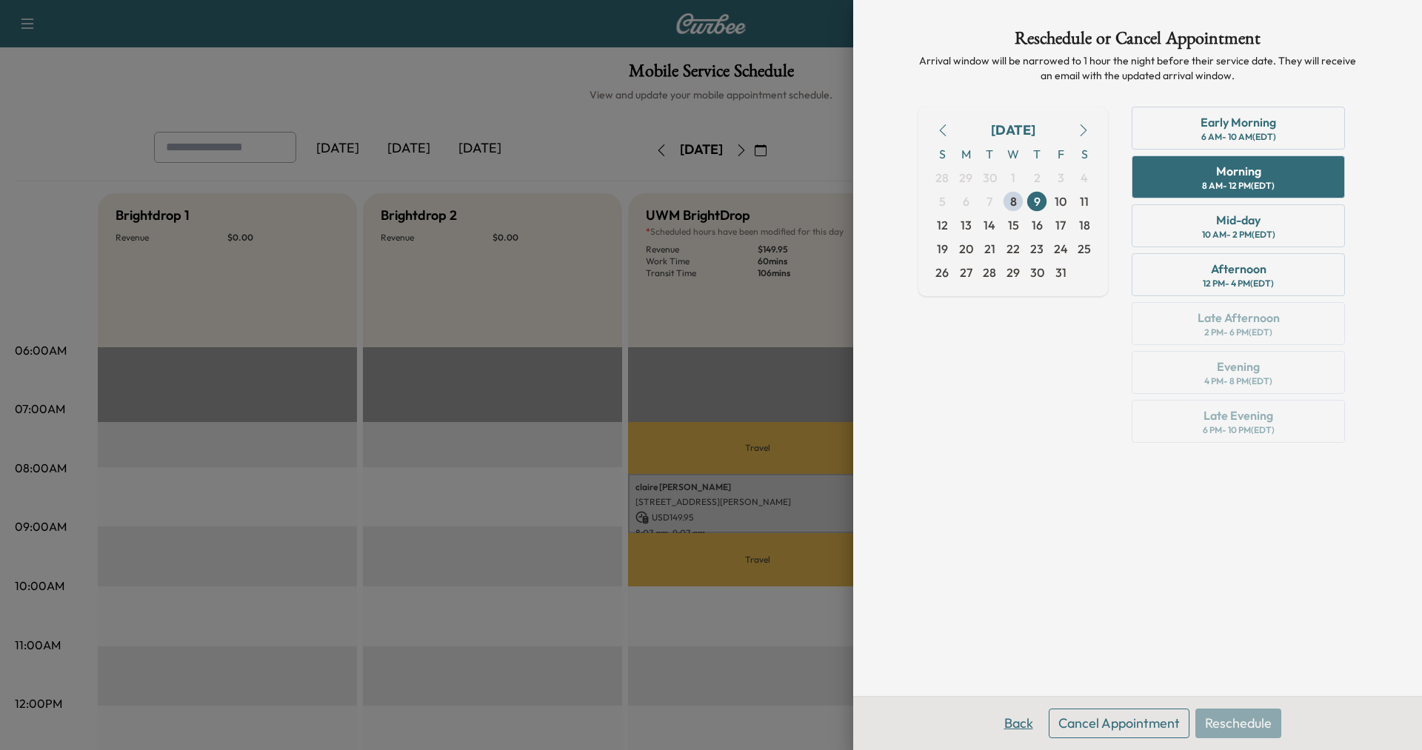
click at [1012, 720] on button "Back" at bounding box center [1019, 724] width 48 height 30
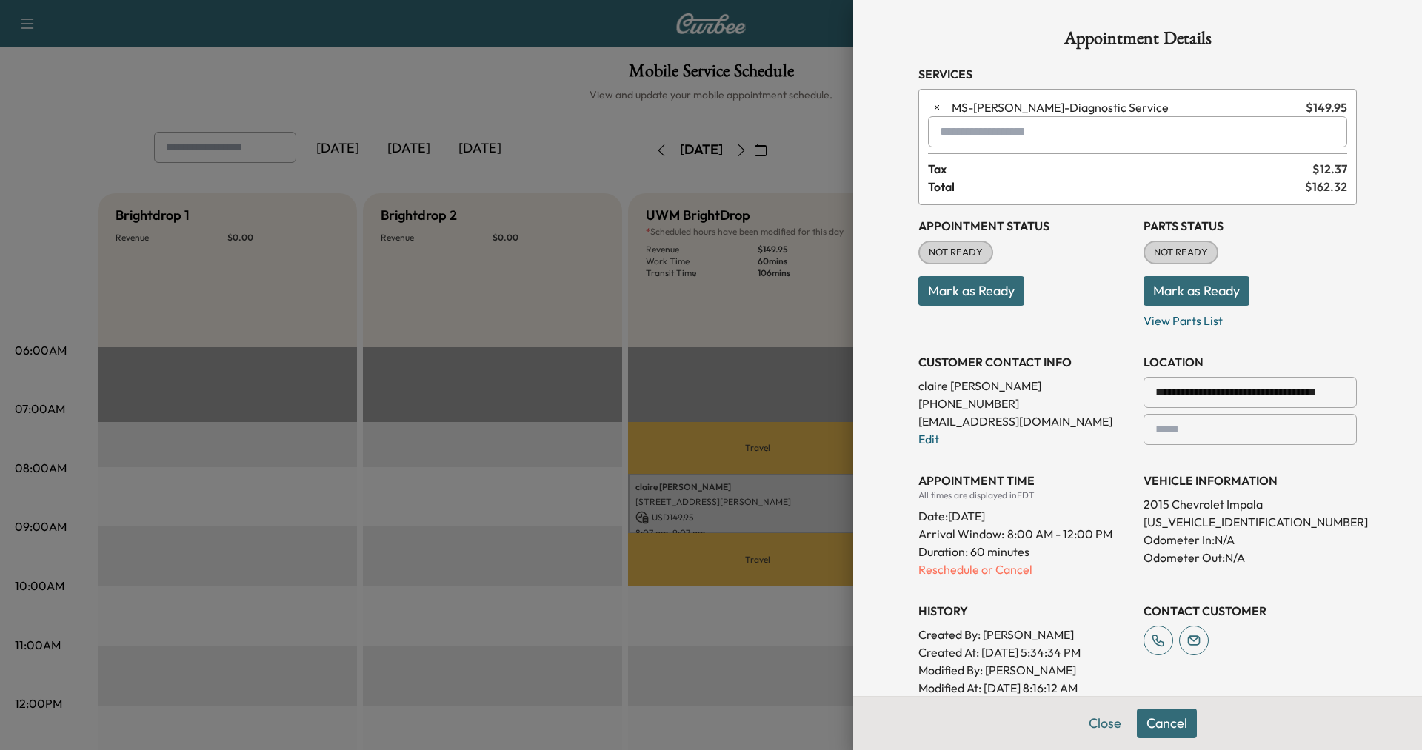
click at [1099, 718] on button "Close" at bounding box center [1105, 724] width 52 height 30
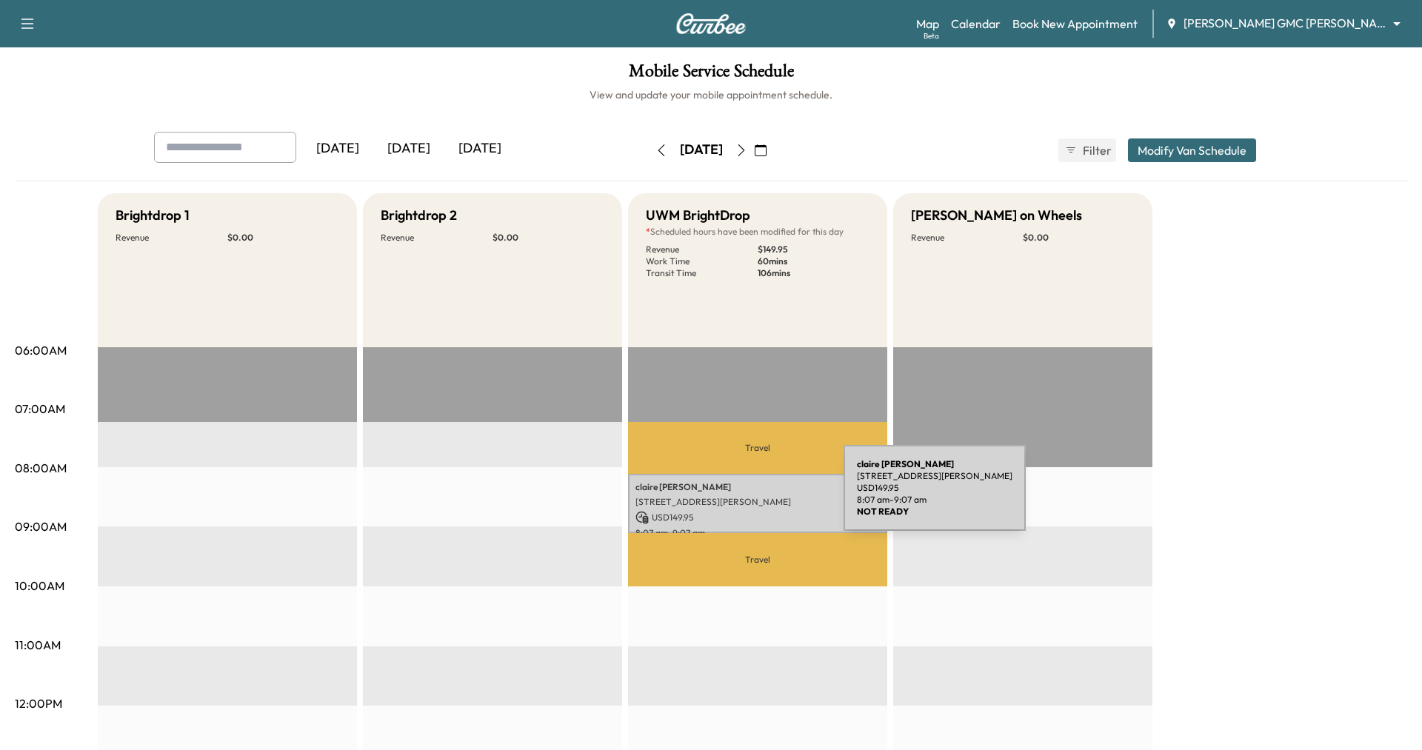
click at [733, 497] on p "[STREET_ADDRESS][PERSON_NAME]" at bounding box center [758, 502] width 244 height 12
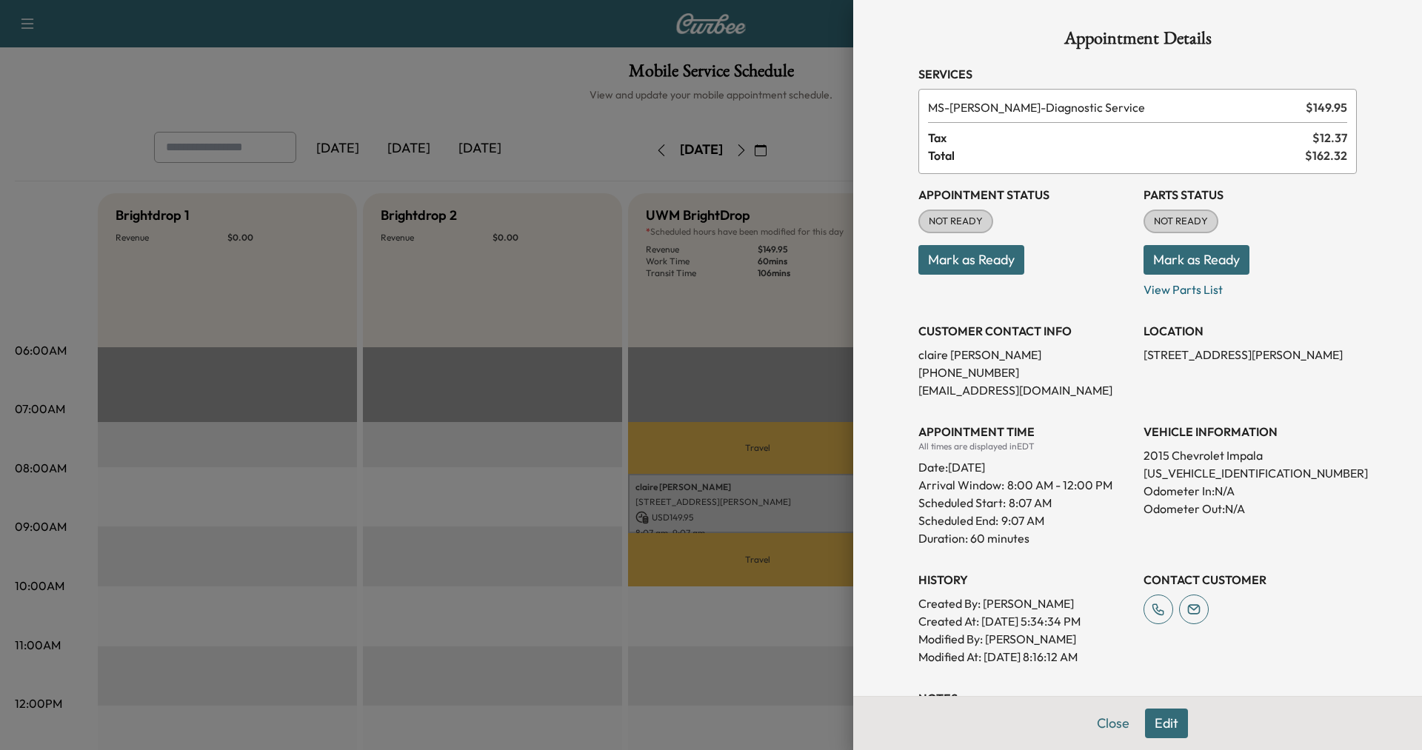
scroll to position [122, 0]
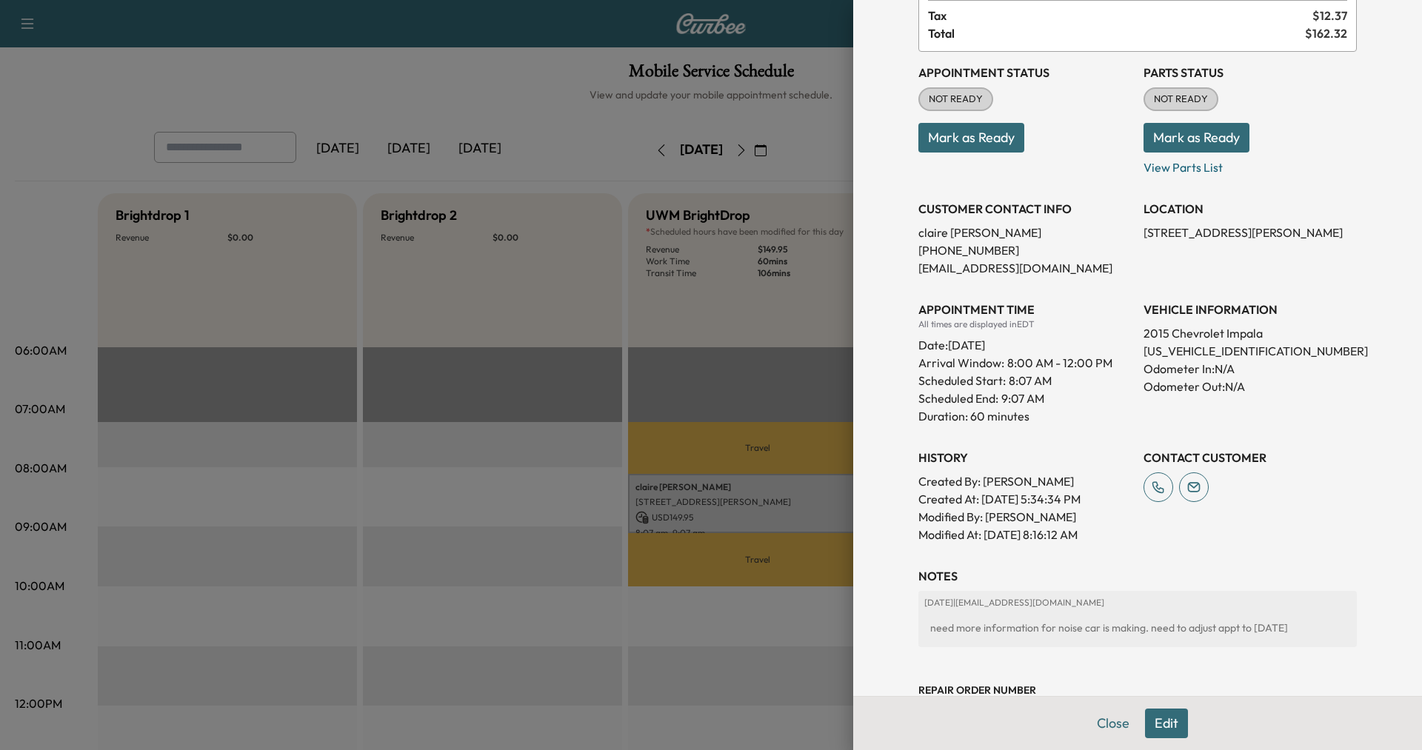
click at [715, 624] on div at bounding box center [711, 375] width 1422 height 750
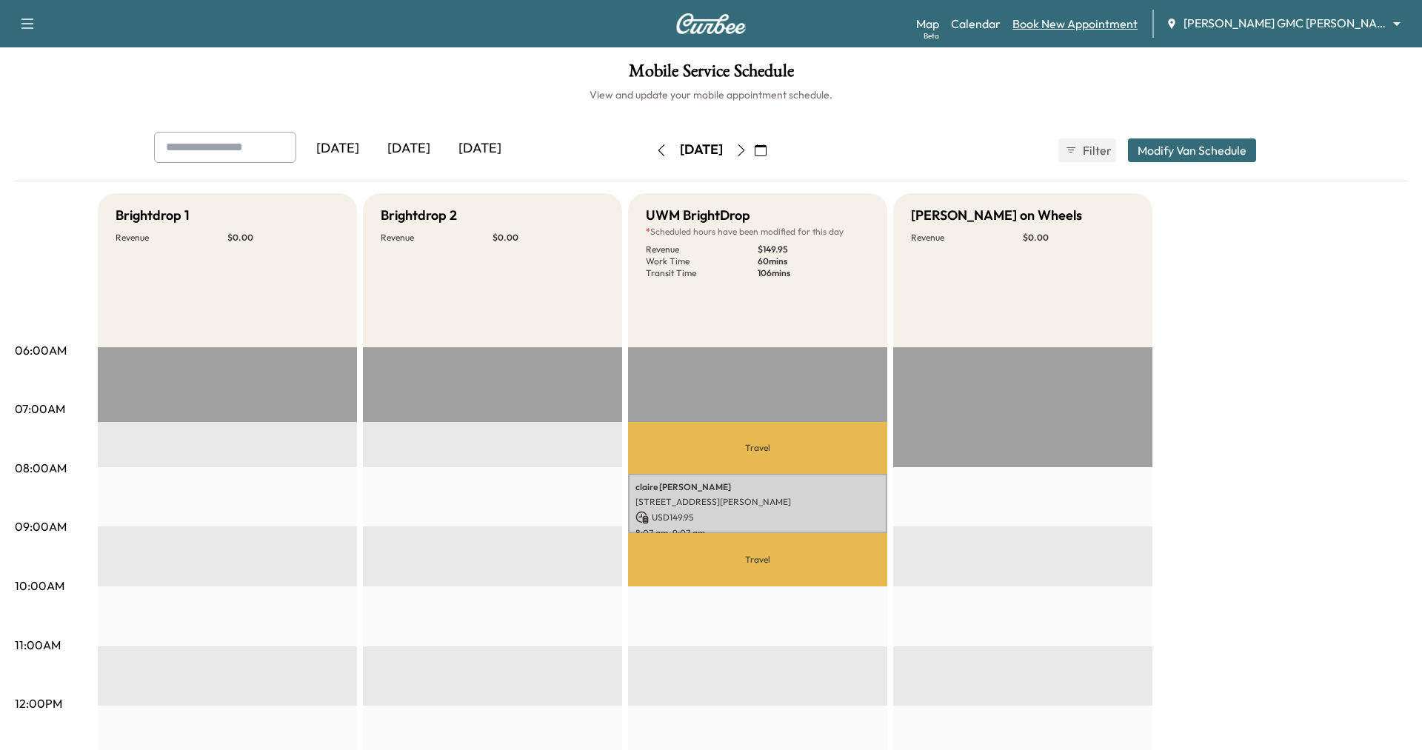
click at [1095, 29] on link "Book New Appointment" at bounding box center [1075, 24] width 125 height 18
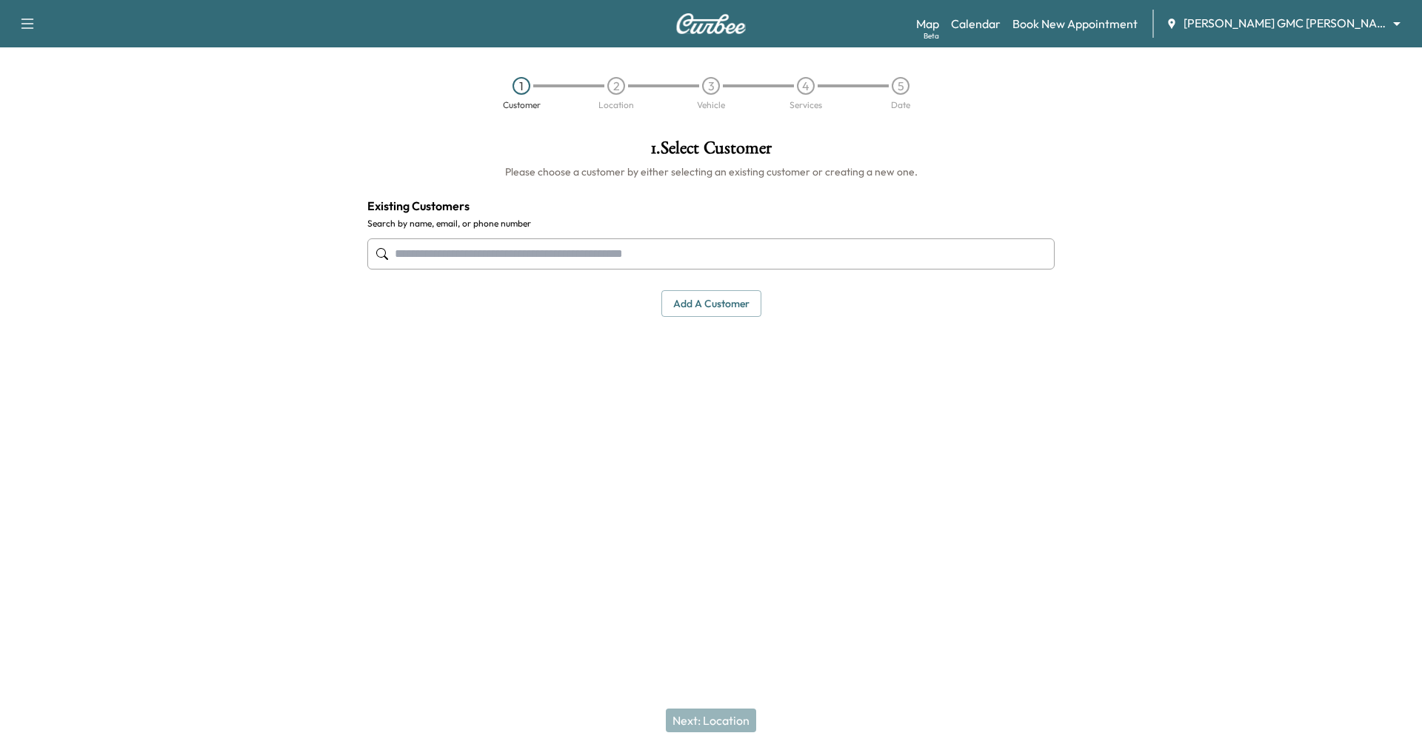
click at [789, 252] on input "text" at bounding box center [710, 254] width 687 height 31
type input "******"
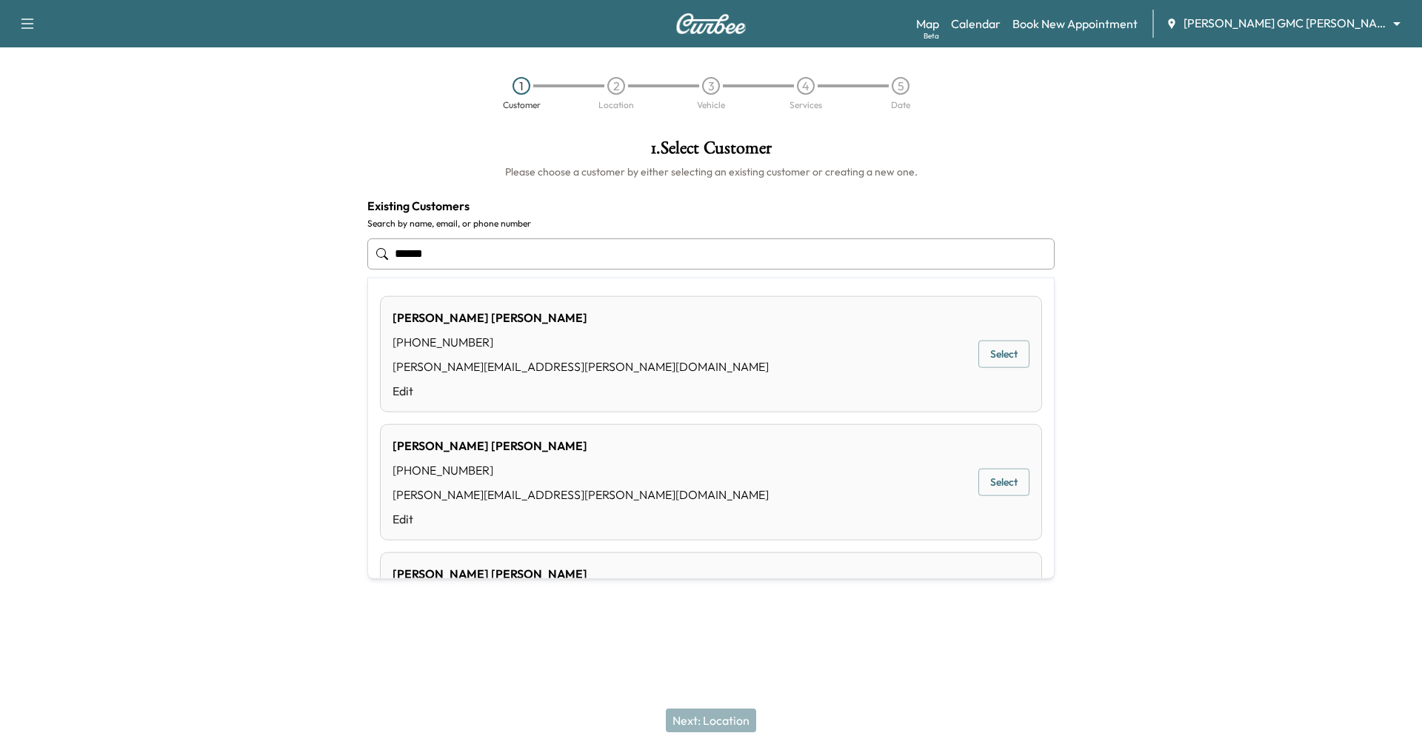
click at [999, 350] on button "Select" at bounding box center [1004, 354] width 51 height 27
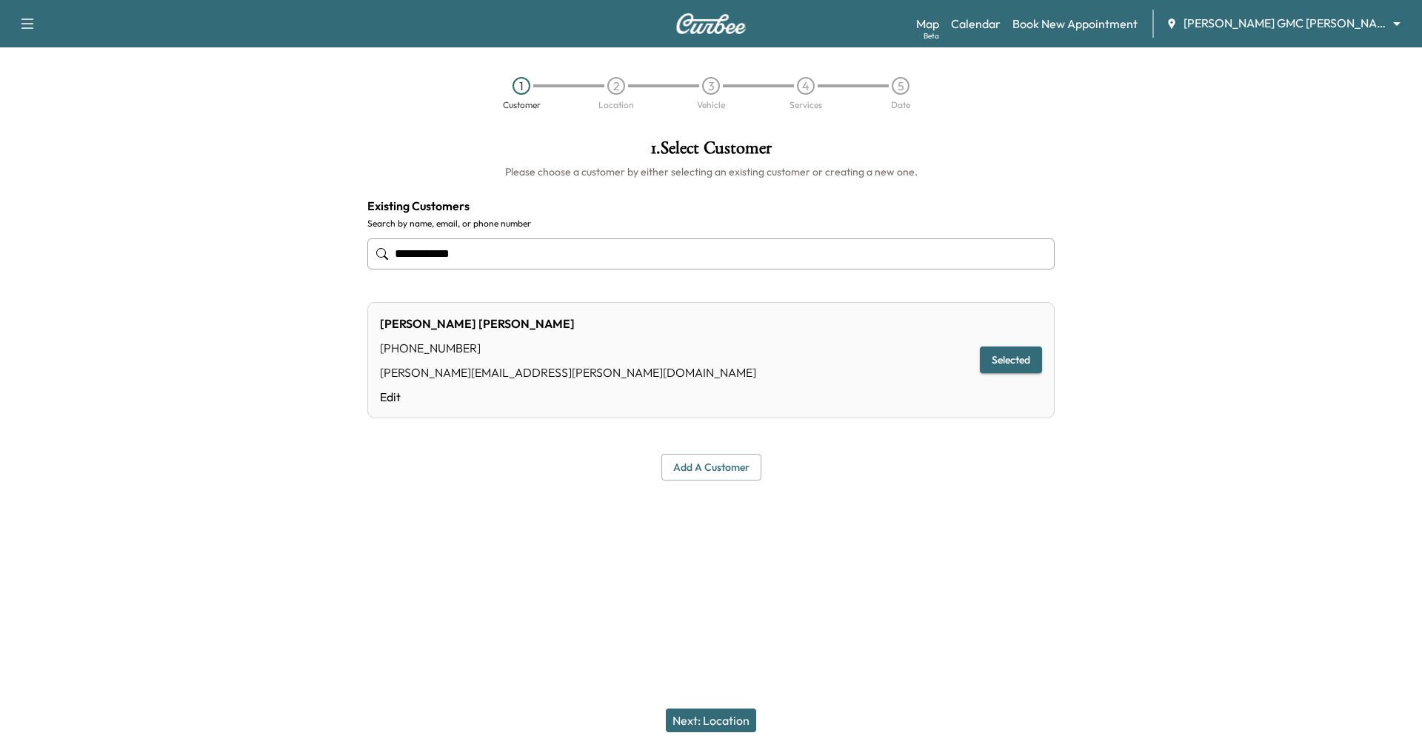
type input "**********"
click at [708, 715] on button "Next: Location" at bounding box center [711, 721] width 90 height 24
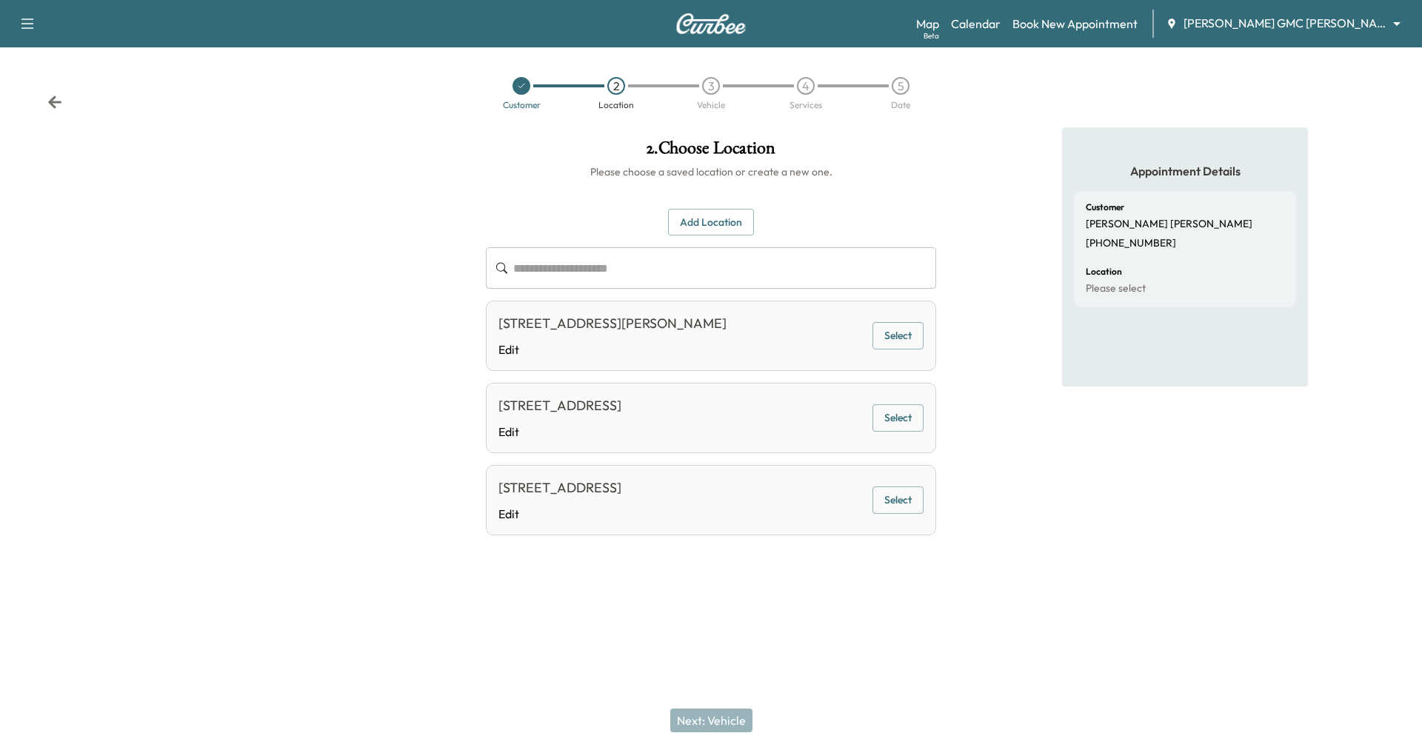
click at [714, 218] on button "Add Location" at bounding box center [711, 222] width 86 height 27
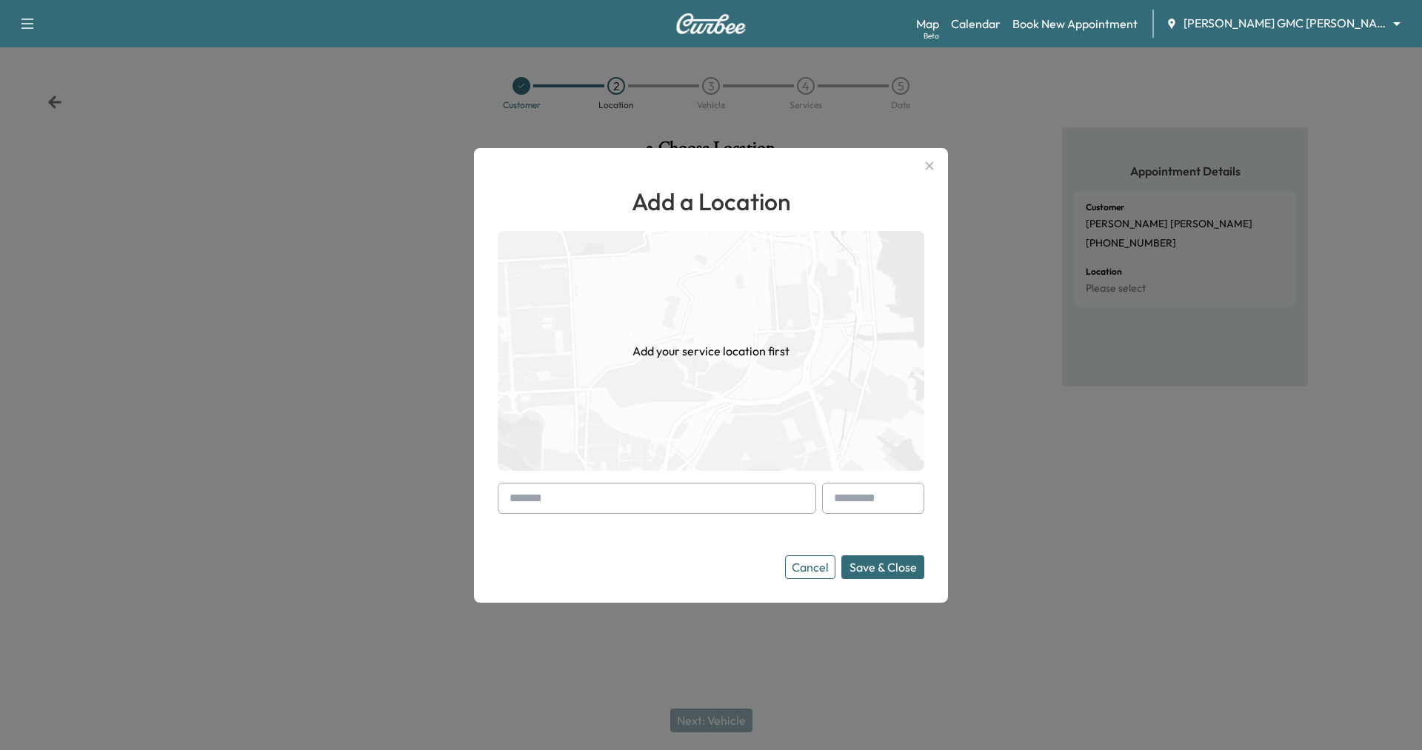
click at [581, 502] on input "text" at bounding box center [657, 498] width 319 height 31
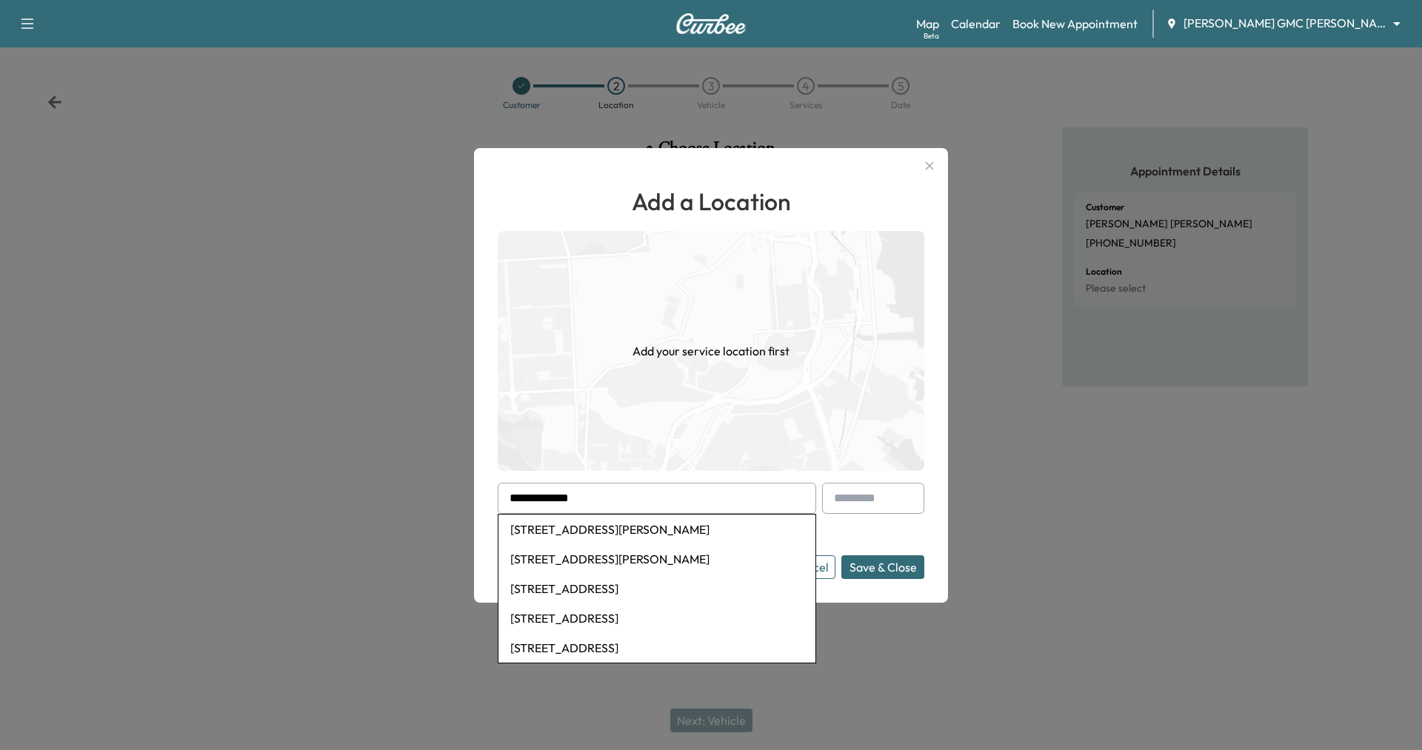
click at [609, 530] on li "[STREET_ADDRESS][PERSON_NAME]" at bounding box center [657, 530] width 317 height 30
type input "**********"
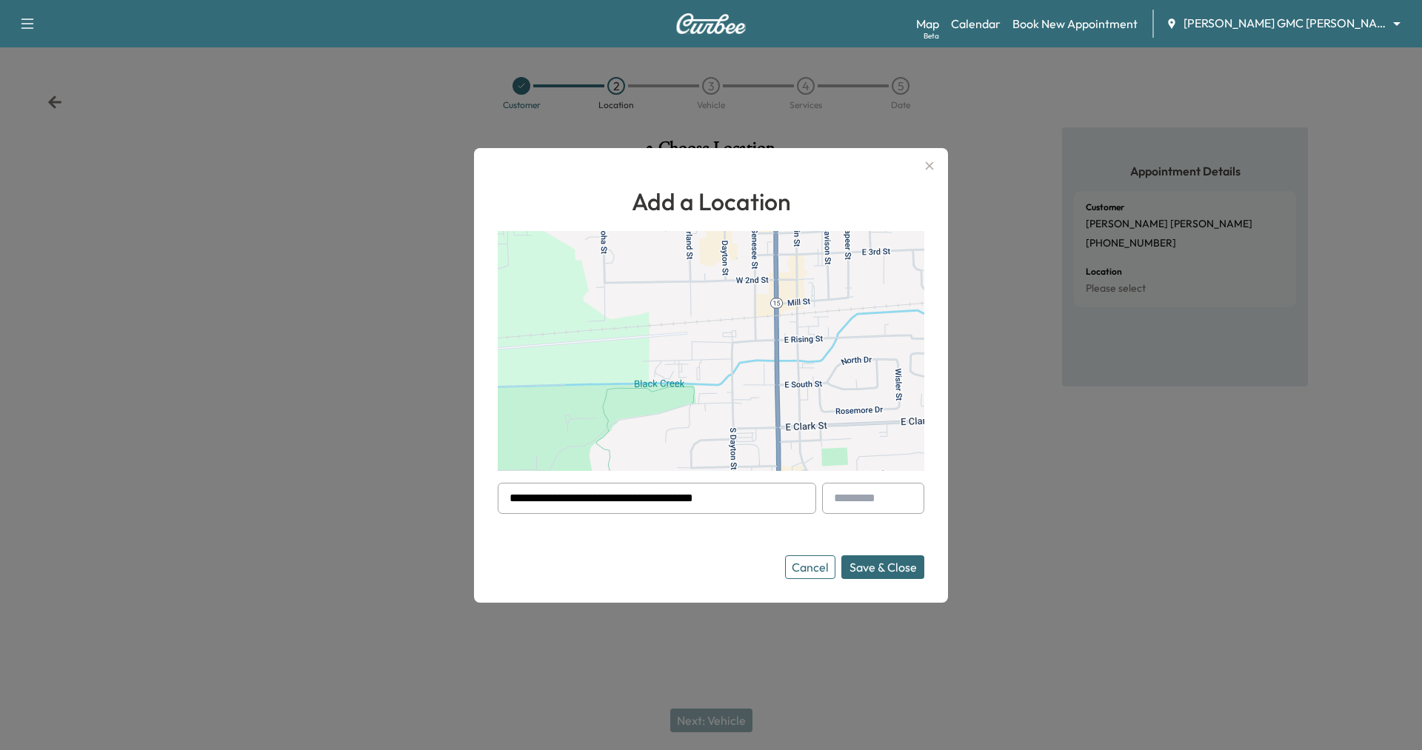
click at [910, 570] on button "Save & Close" at bounding box center [883, 568] width 83 height 24
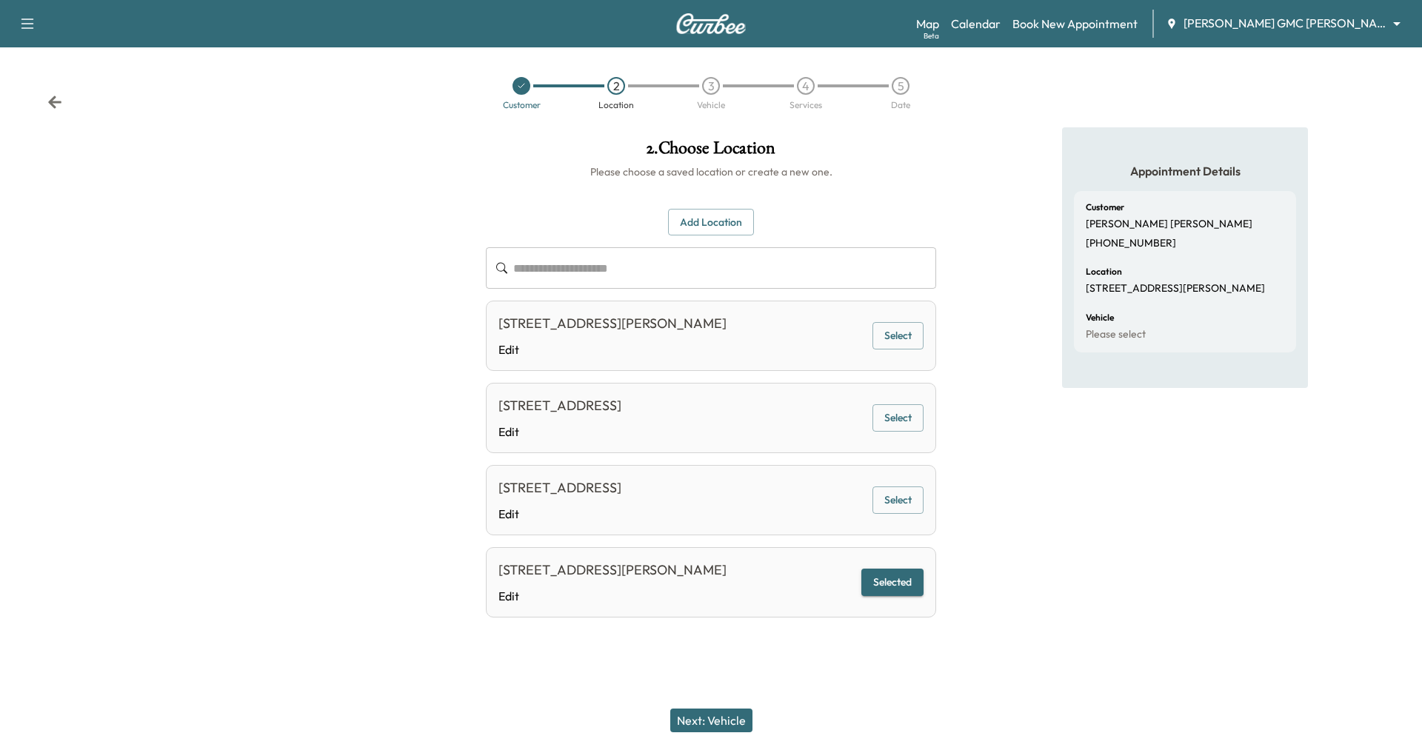
click at [730, 719] on button "Next: Vehicle" at bounding box center [711, 721] width 82 height 24
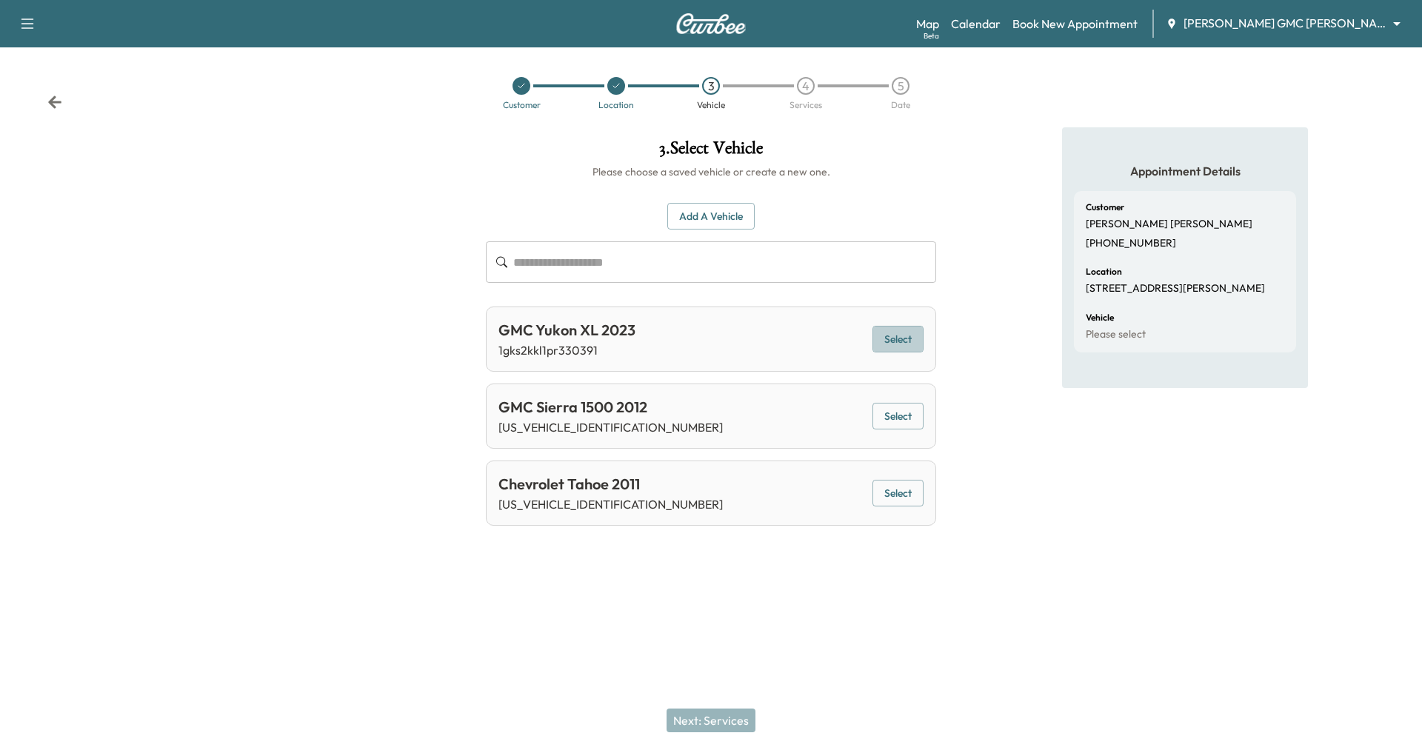
click at [903, 333] on button "Select" at bounding box center [898, 339] width 51 height 27
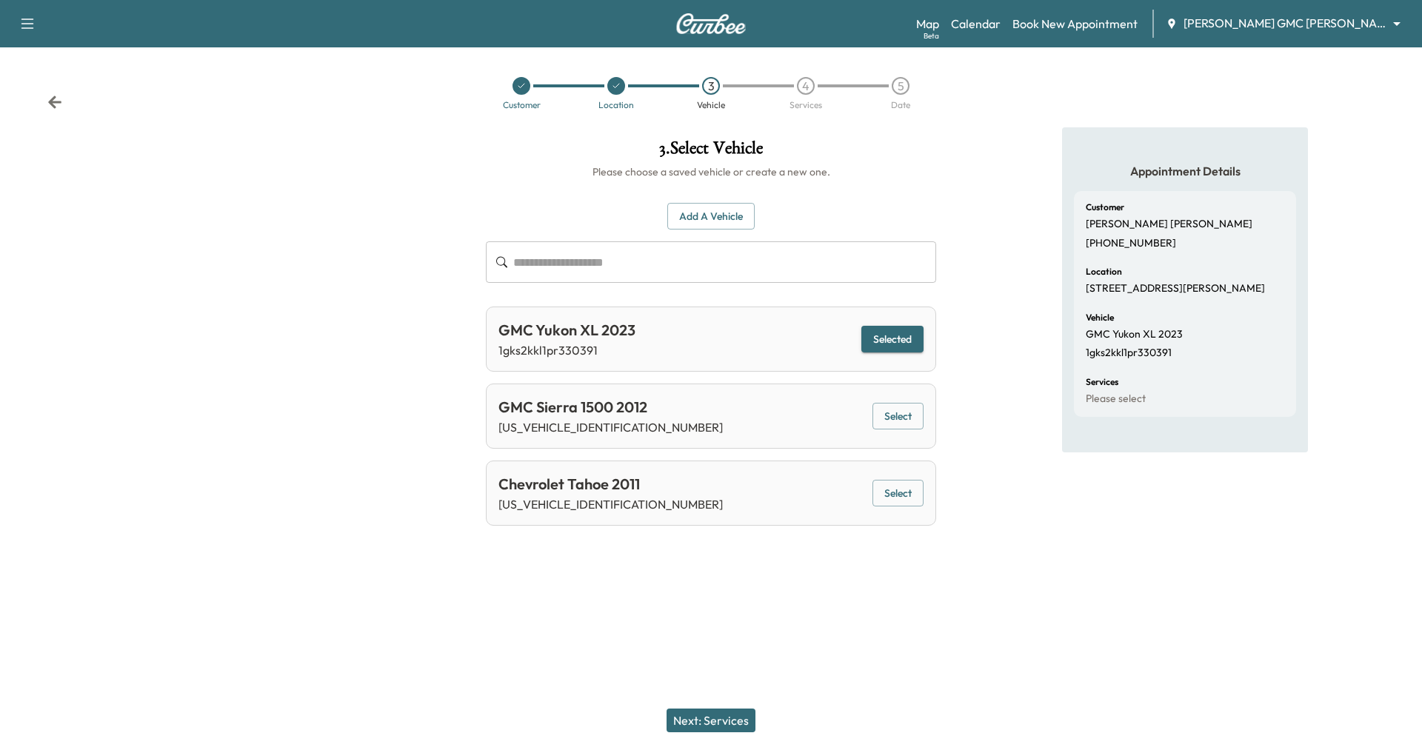
click at [716, 719] on button "Next: Services" at bounding box center [711, 721] width 89 height 24
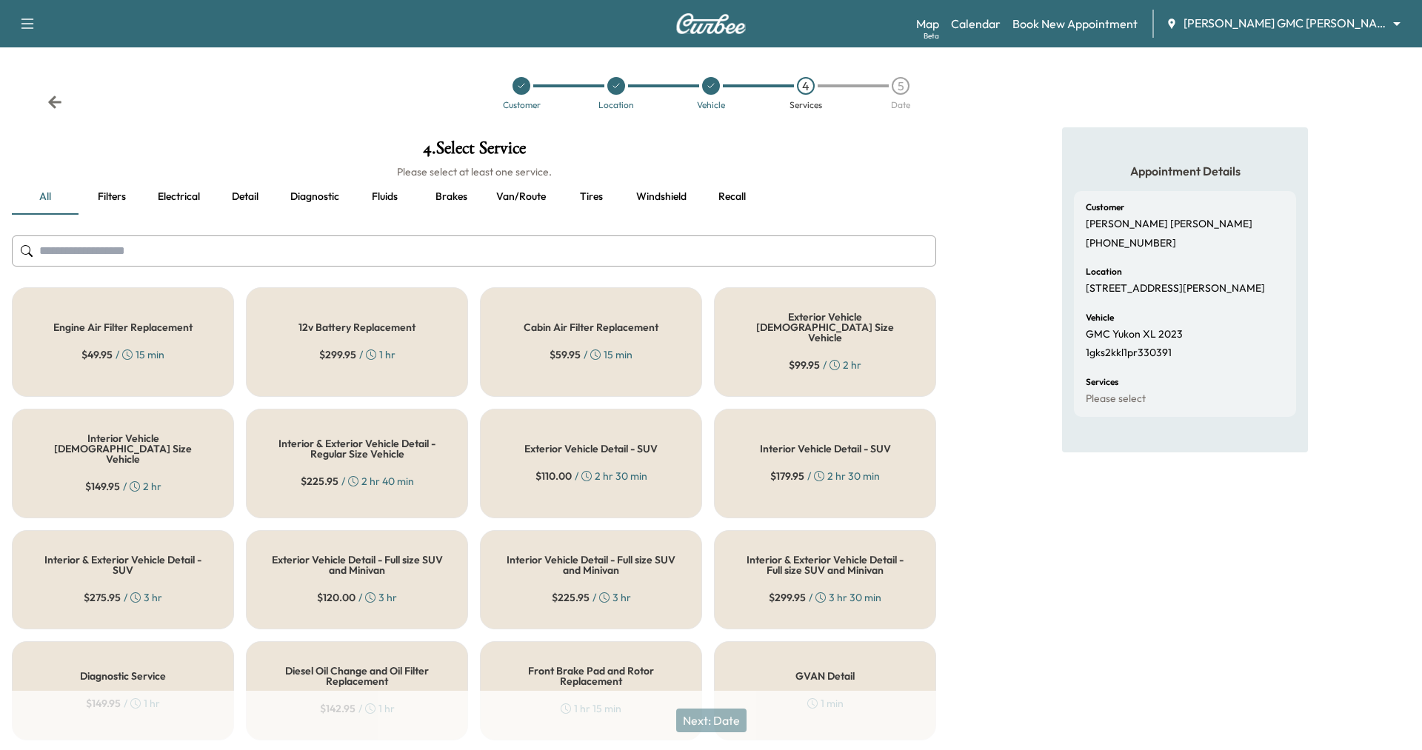
click at [402, 347] on div "12v Battery Replacement $ 299.95 / 1 hr" at bounding box center [357, 342] width 222 height 110
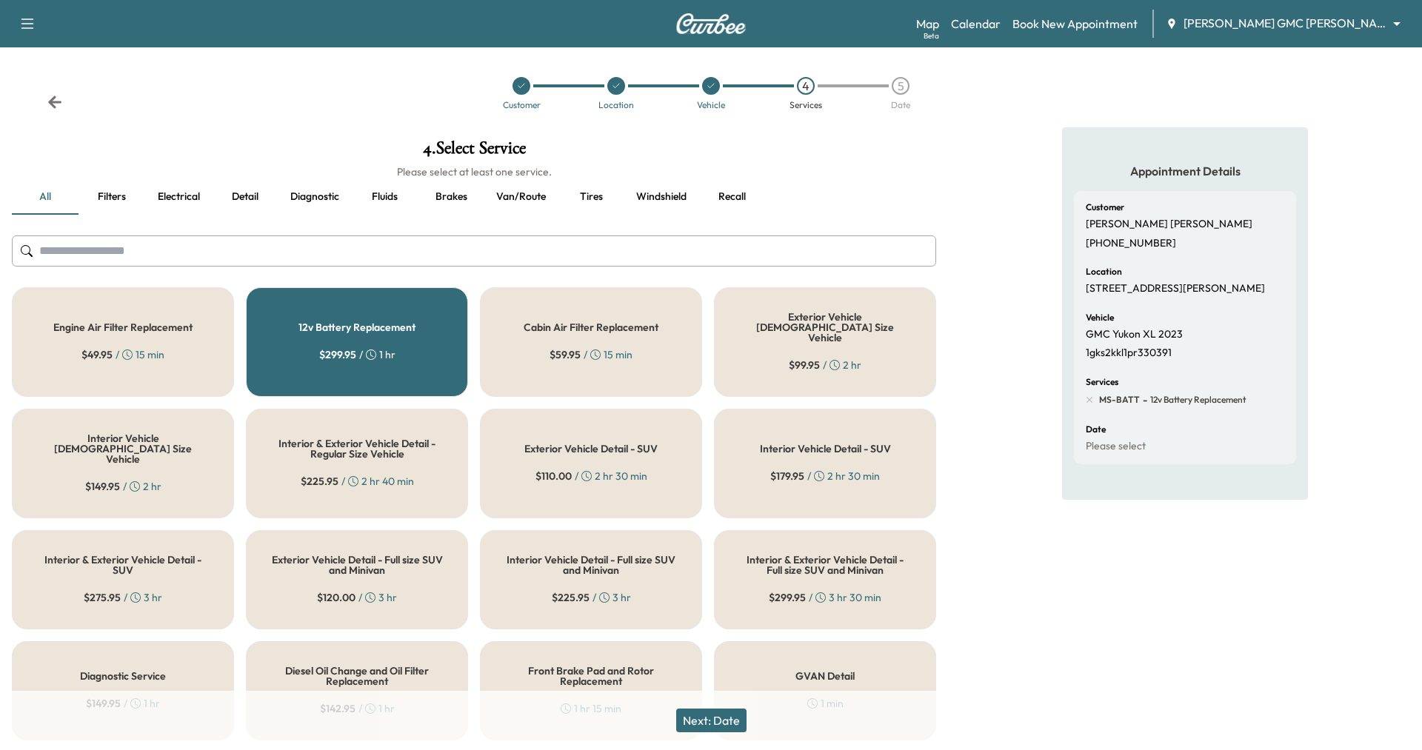
click at [721, 720] on button "Next: Date" at bounding box center [711, 721] width 70 height 24
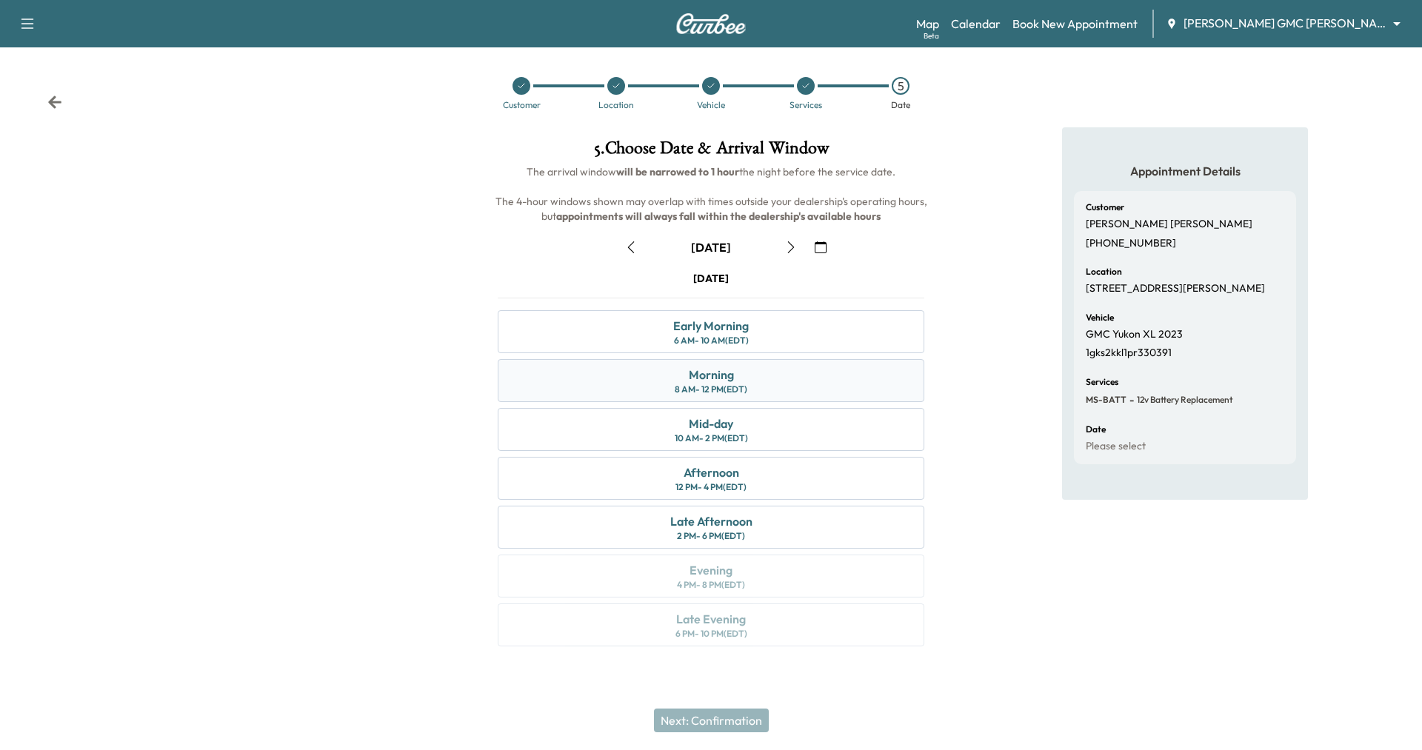
click at [729, 377] on div "Morning" at bounding box center [711, 375] width 45 height 18
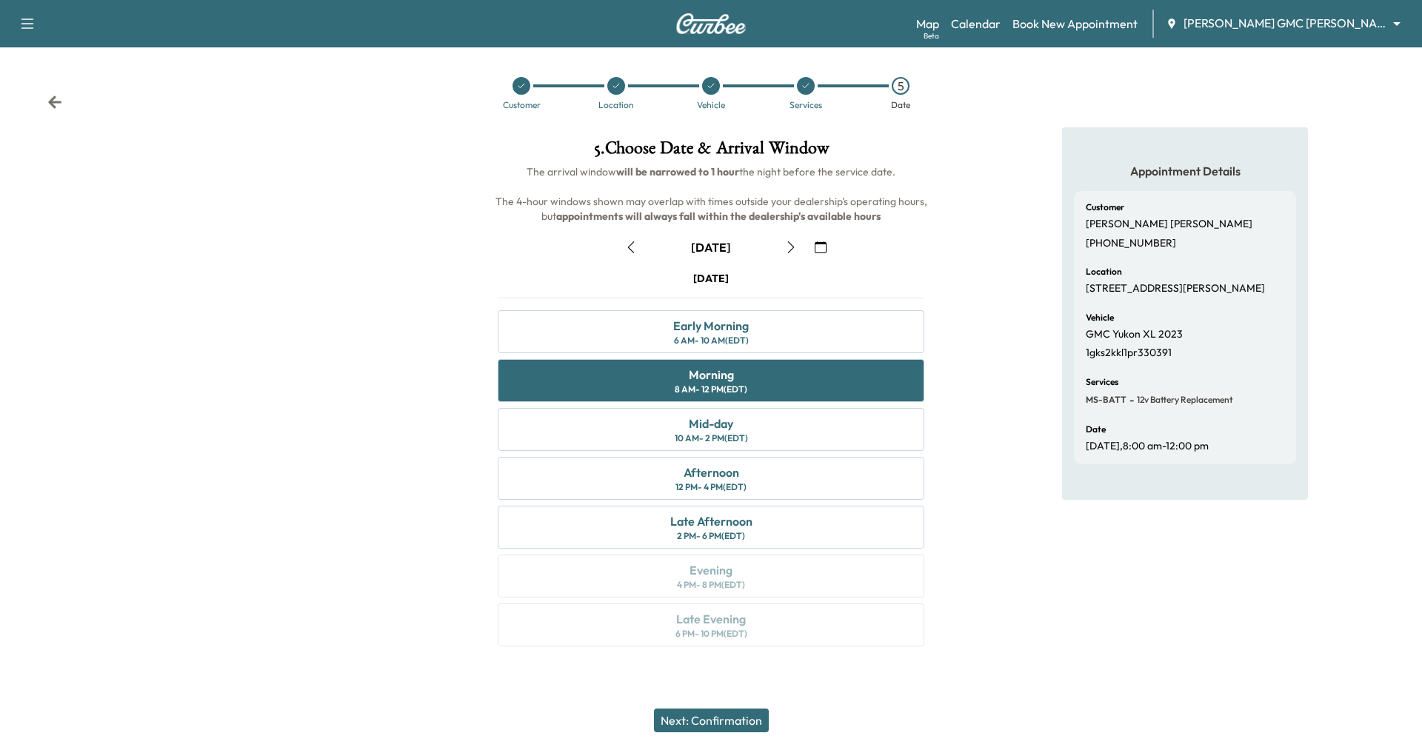
click at [694, 725] on button "Next: Confirmation" at bounding box center [711, 721] width 115 height 24
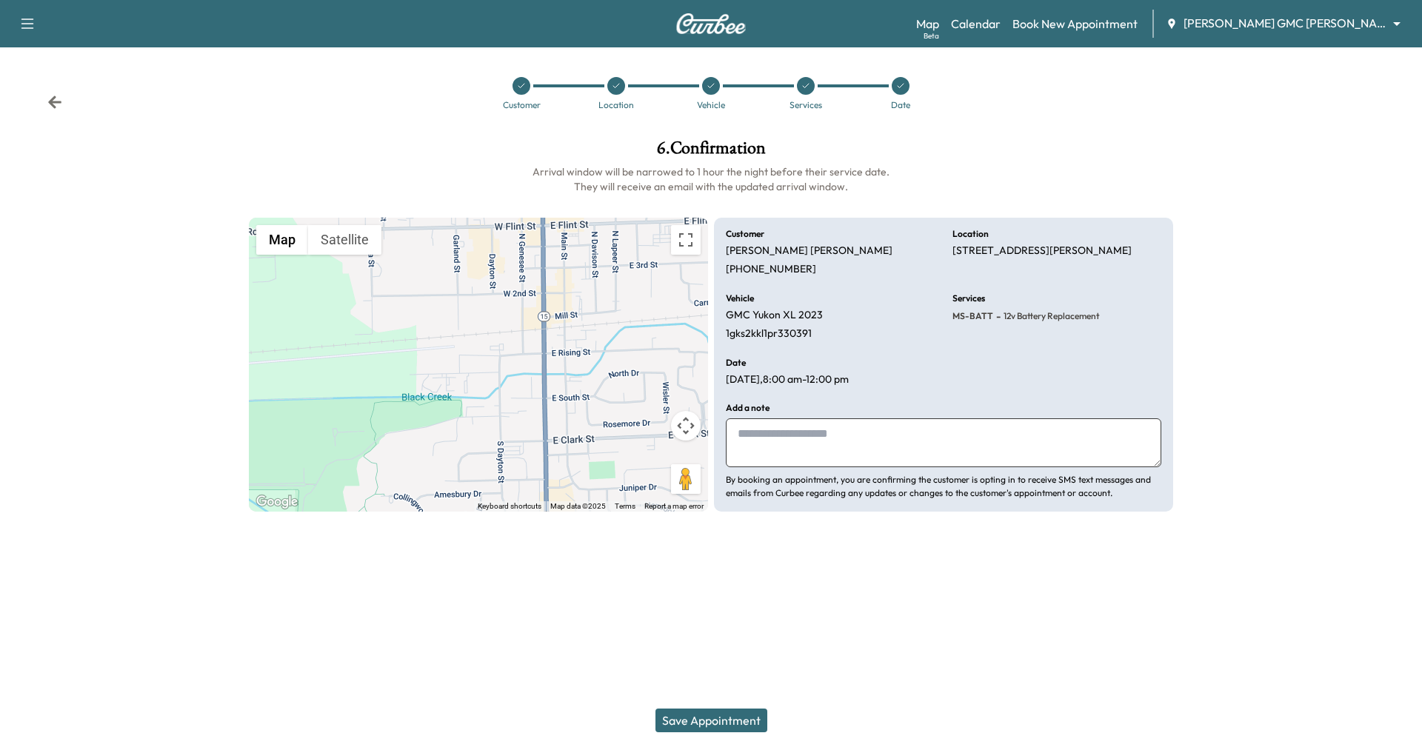
click at [694, 723] on button "Save Appointment" at bounding box center [712, 721] width 112 height 24
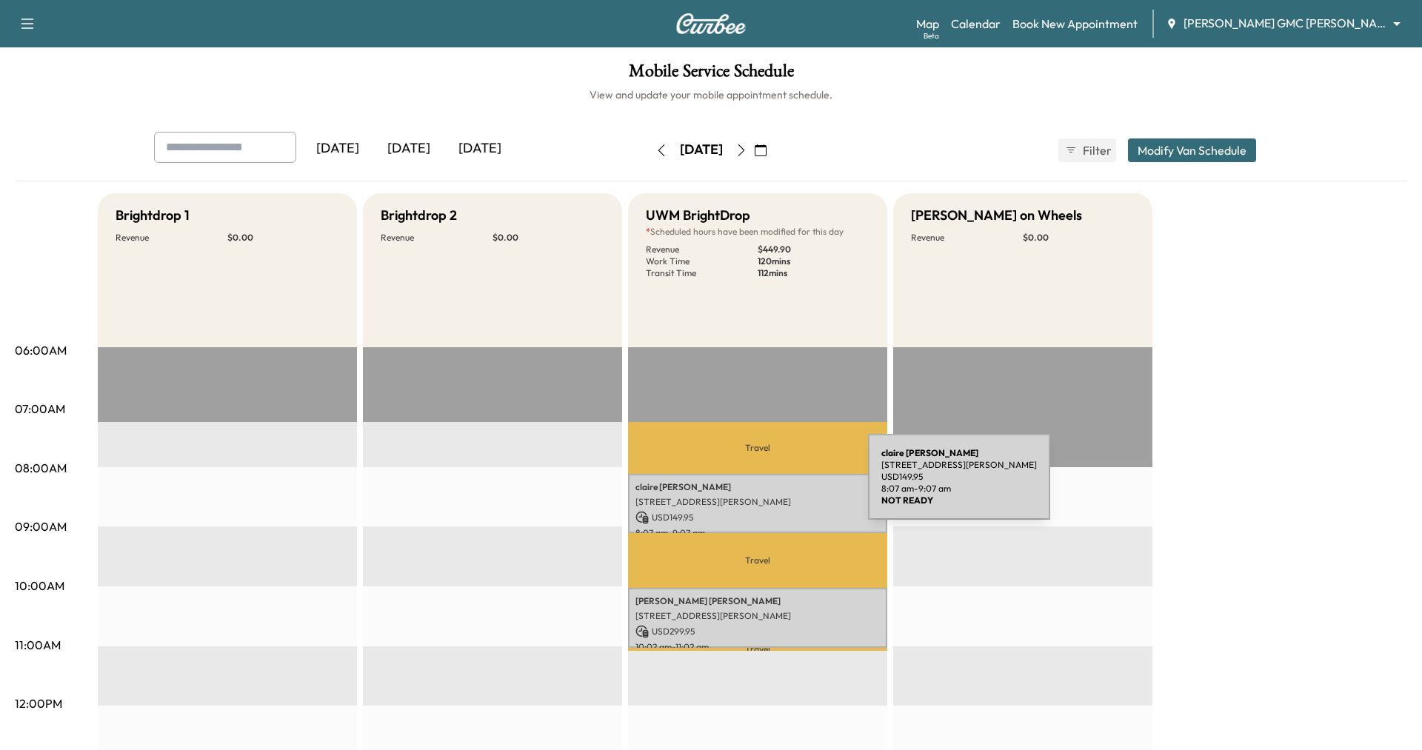
click at [757, 486] on p "[PERSON_NAME]" at bounding box center [758, 488] width 244 height 12
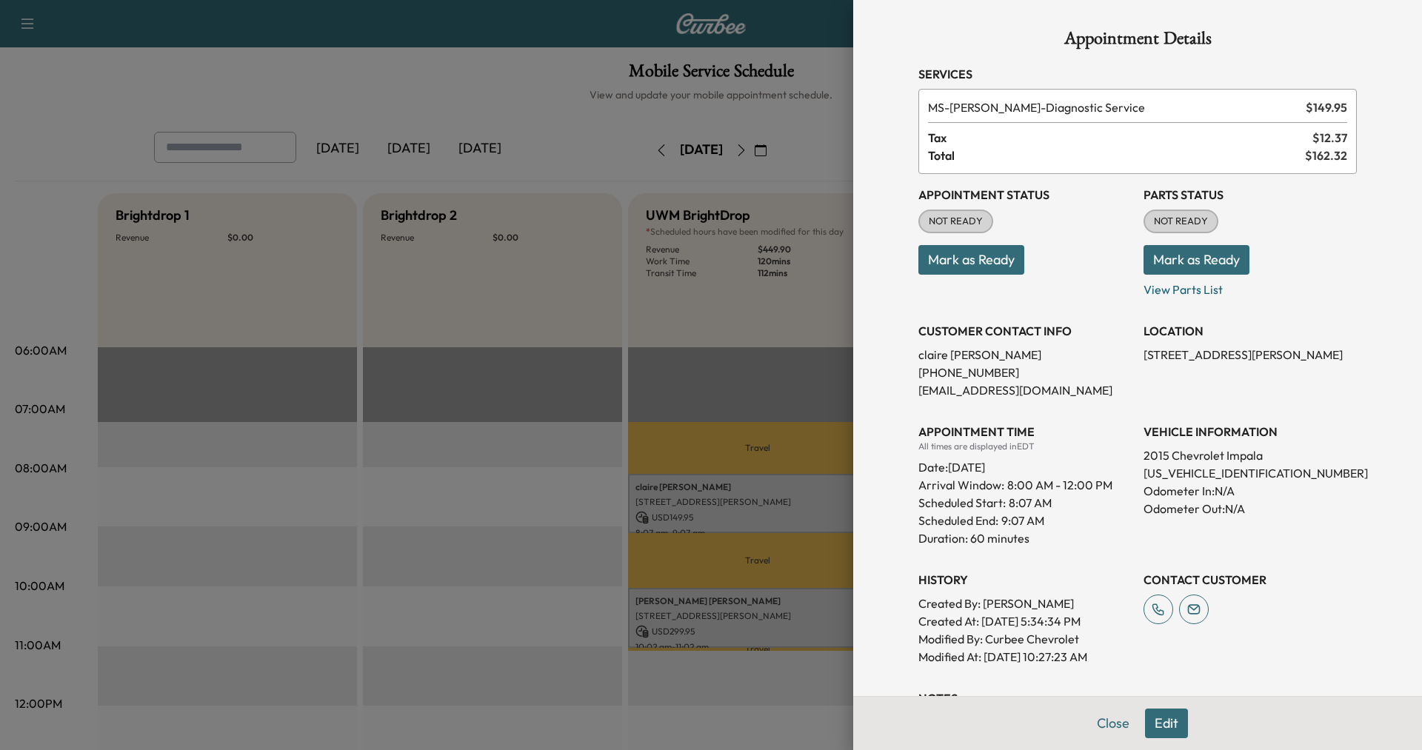
click at [1162, 726] on button "Edit" at bounding box center [1166, 724] width 43 height 30
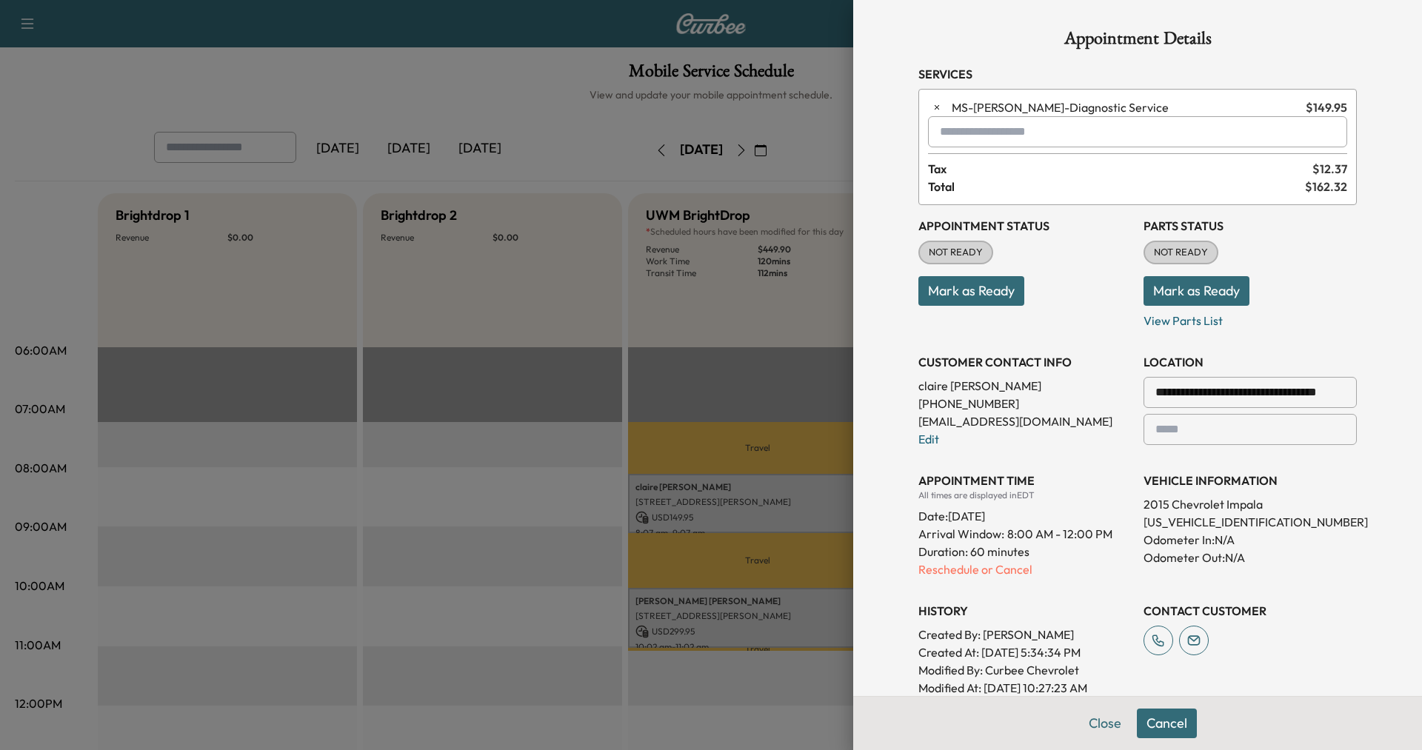
click at [979, 121] on input "text" at bounding box center [1137, 131] width 419 height 31
type input "******"
click at [882, 130] on div "**********" at bounding box center [1137, 375] width 569 height 750
click at [820, 130] on div at bounding box center [711, 375] width 1422 height 750
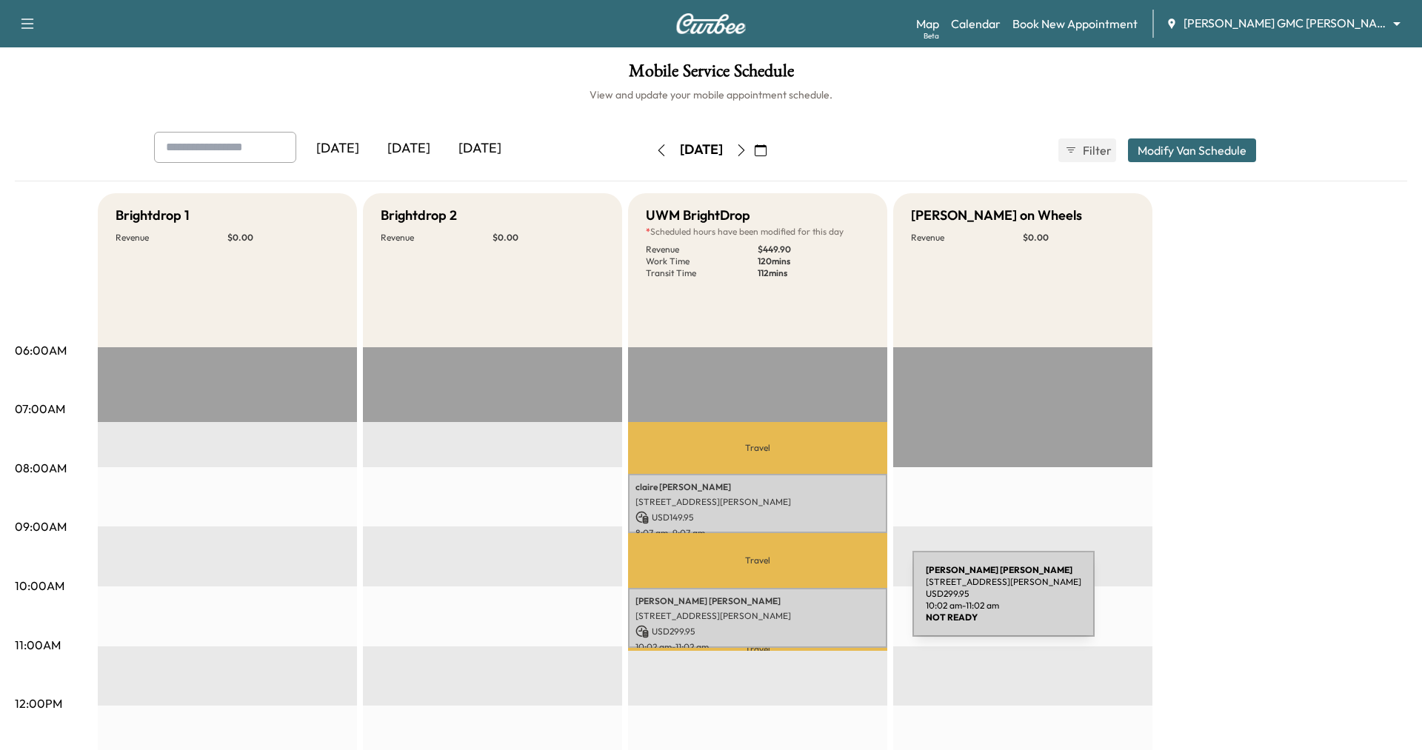
click at [802, 603] on p "[PERSON_NAME]" at bounding box center [758, 602] width 244 height 12
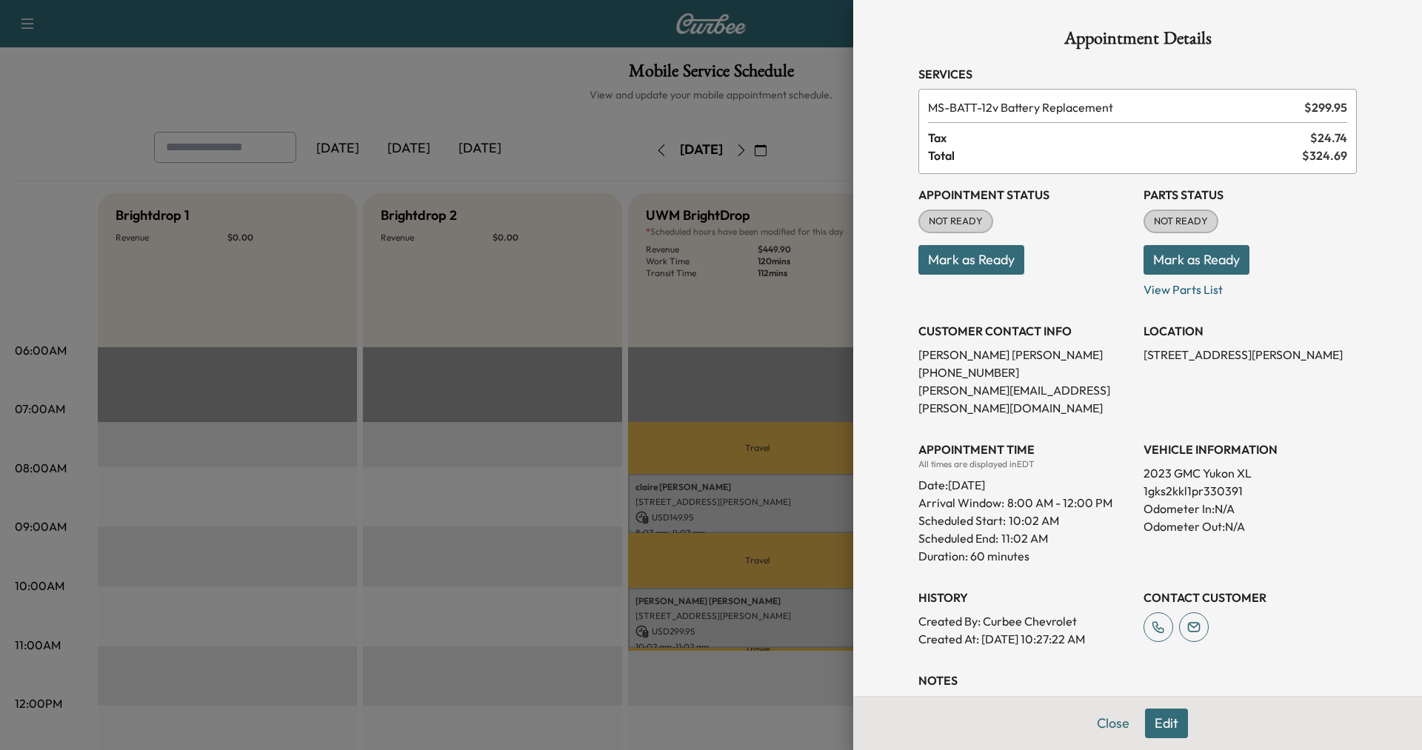
click at [1168, 724] on button "Edit" at bounding box center [1166, 724] width 43 height 30
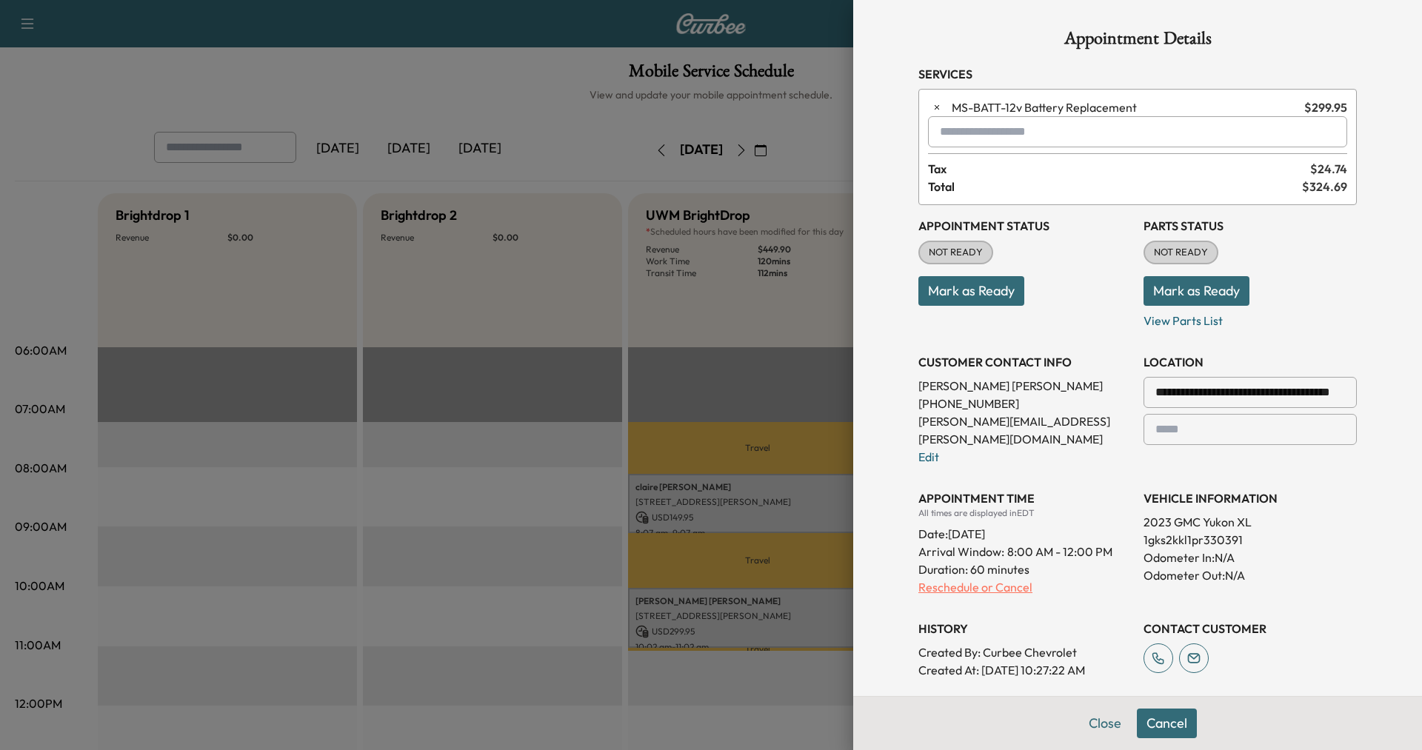
click at [956, 579] on p "Reschedule or Cancel" at bounding box center [1025, 588] width 213 height 18
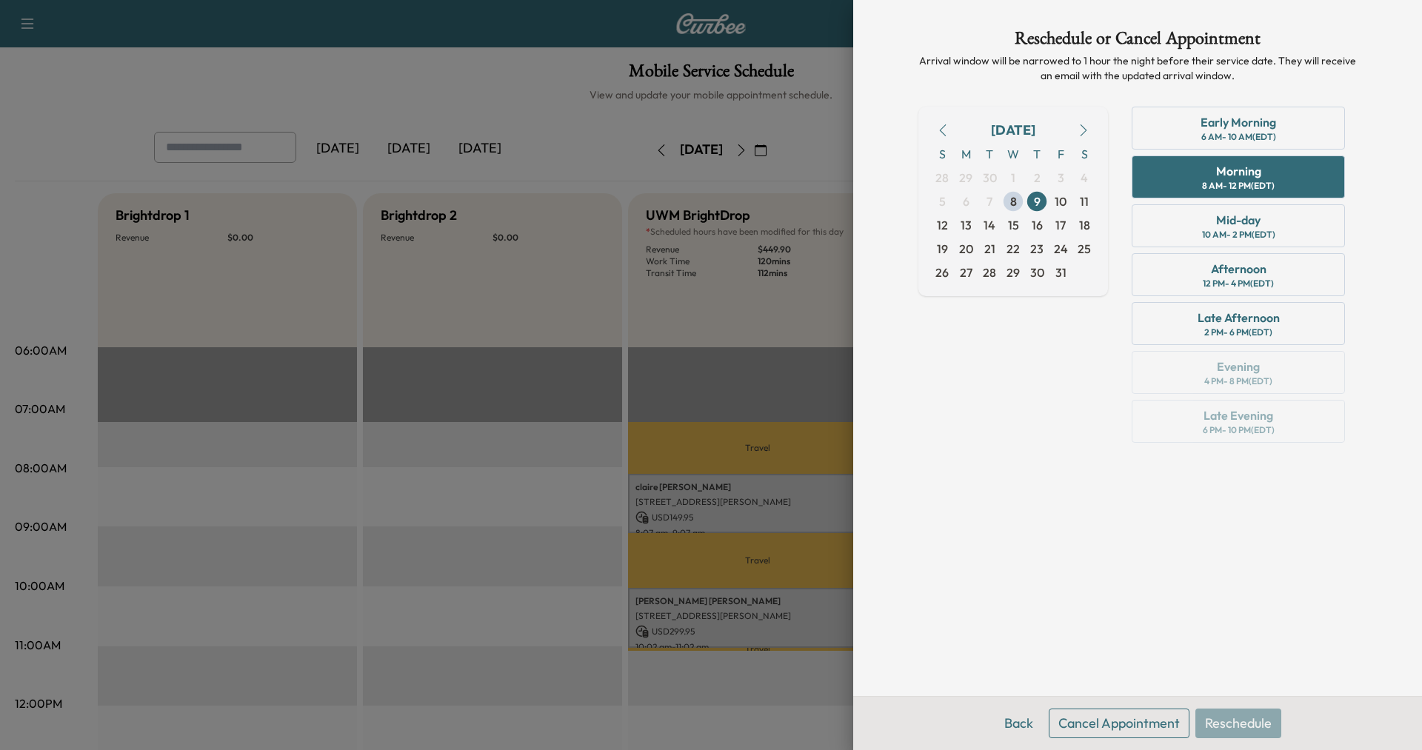
click at [1095, 727] on button "Cancel Appointment" at bounding box center [1119, 724] width 141 height 30
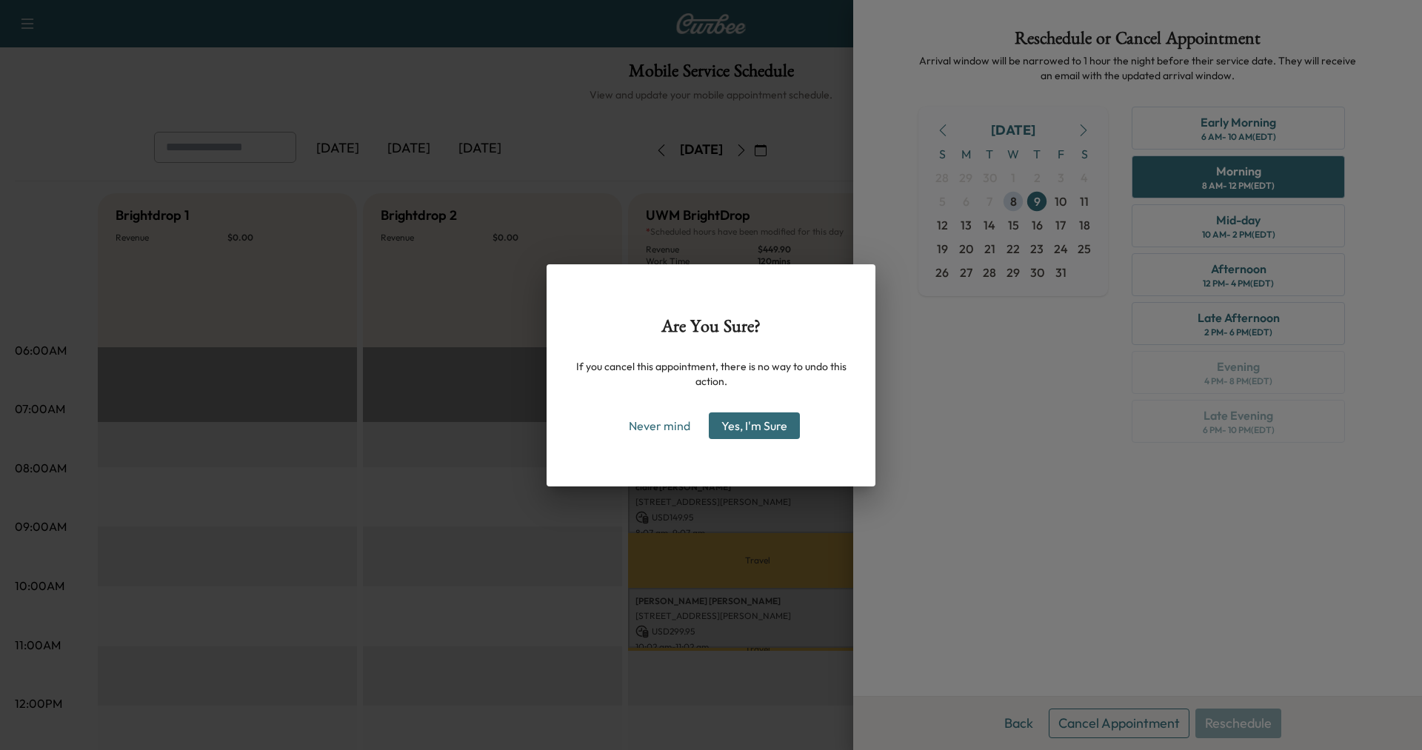
click at [747, 435] on button "Yes, I'm Sure" at bounding box center [754, 426] width 91 height 27
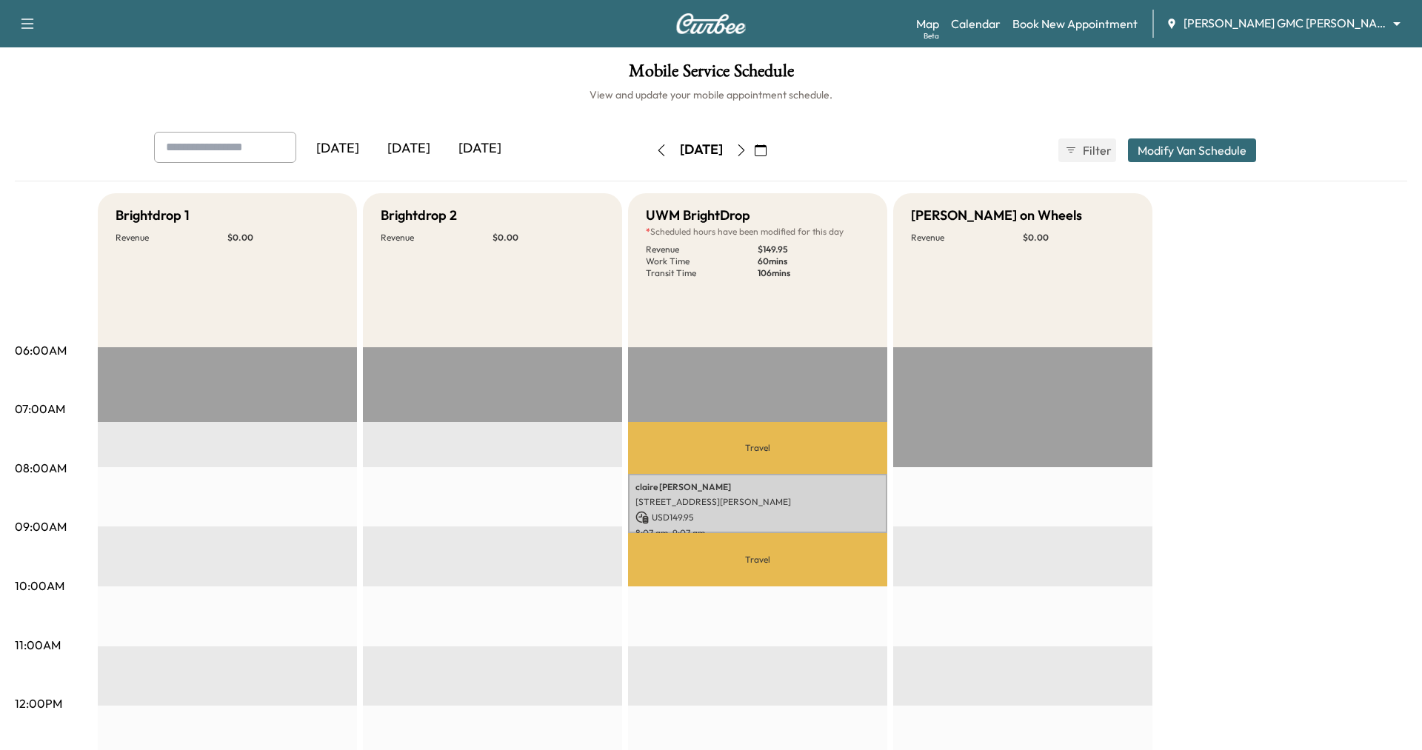
click at [412, 145] on div "[DATE]" at bounding box center [408, 149] width 71 height 34
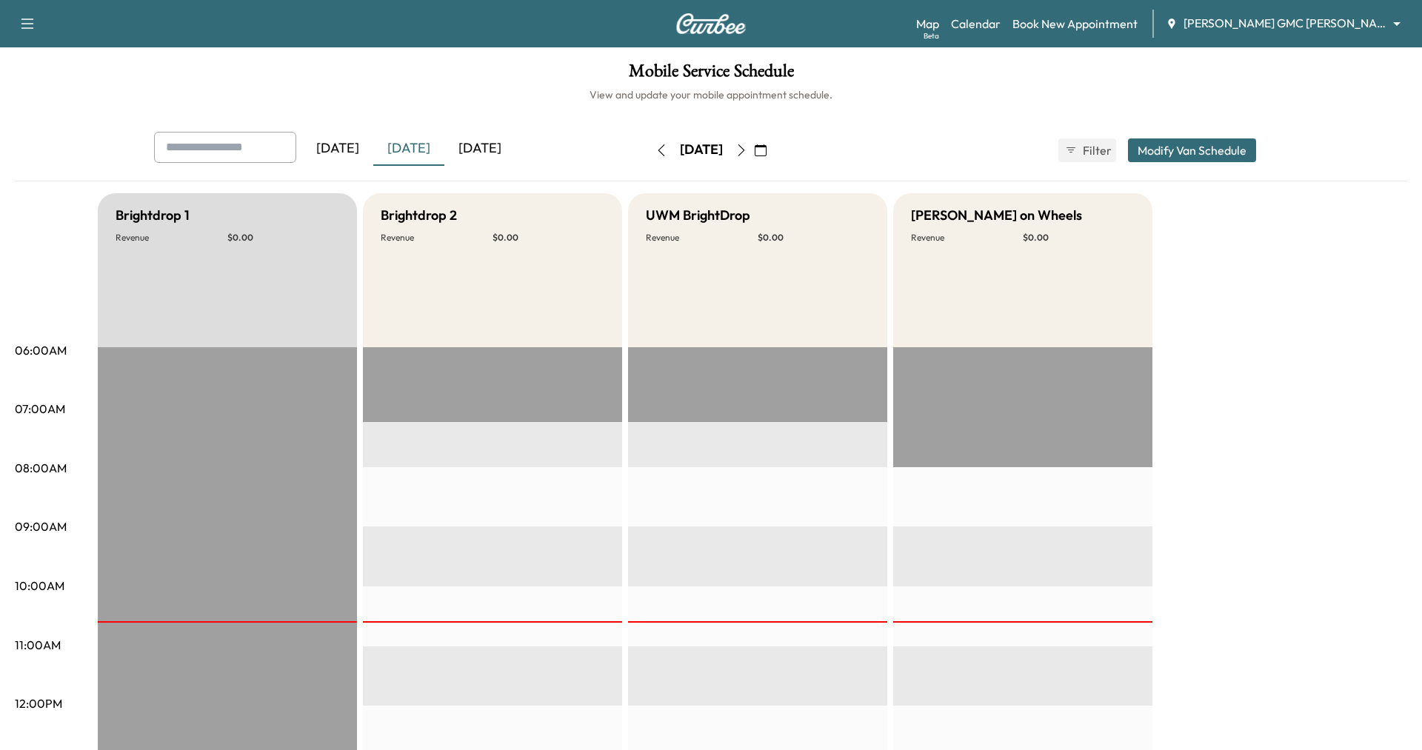
click at [747, 147] on icon "button" at bounding box center [742, 150] width 12 height 12
